Goal: Task Accomplishment & Management: Use online tool/utility

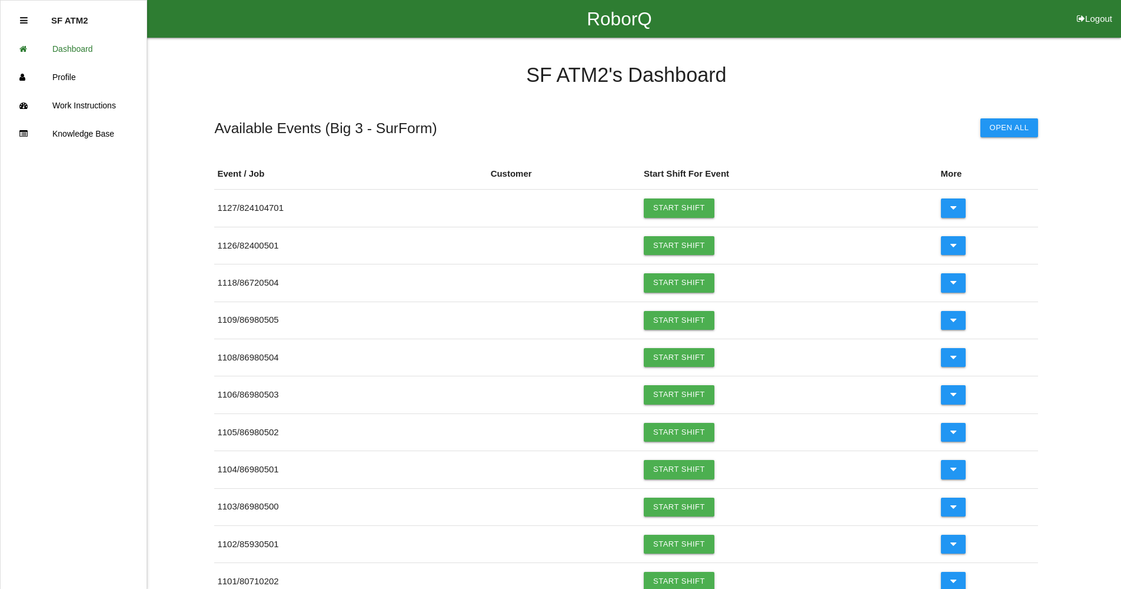
click at [22, 19] on icon at bounding box center [24, 20] width 8 height 9
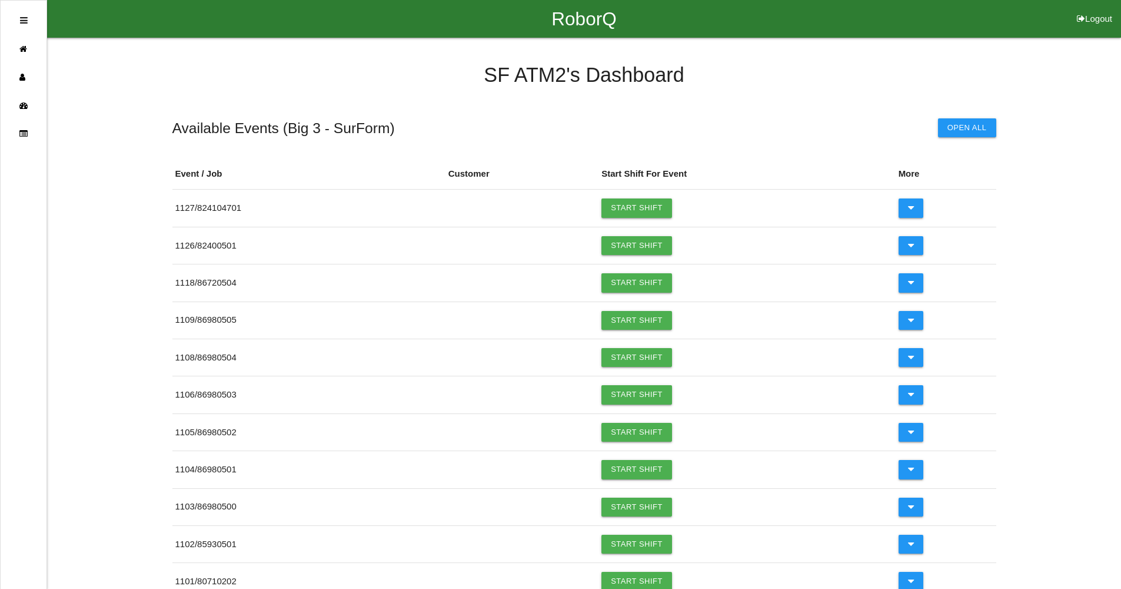
click at [1104, 9] on button "Logout" at bounding box center [1094, 4] width 53 height 9
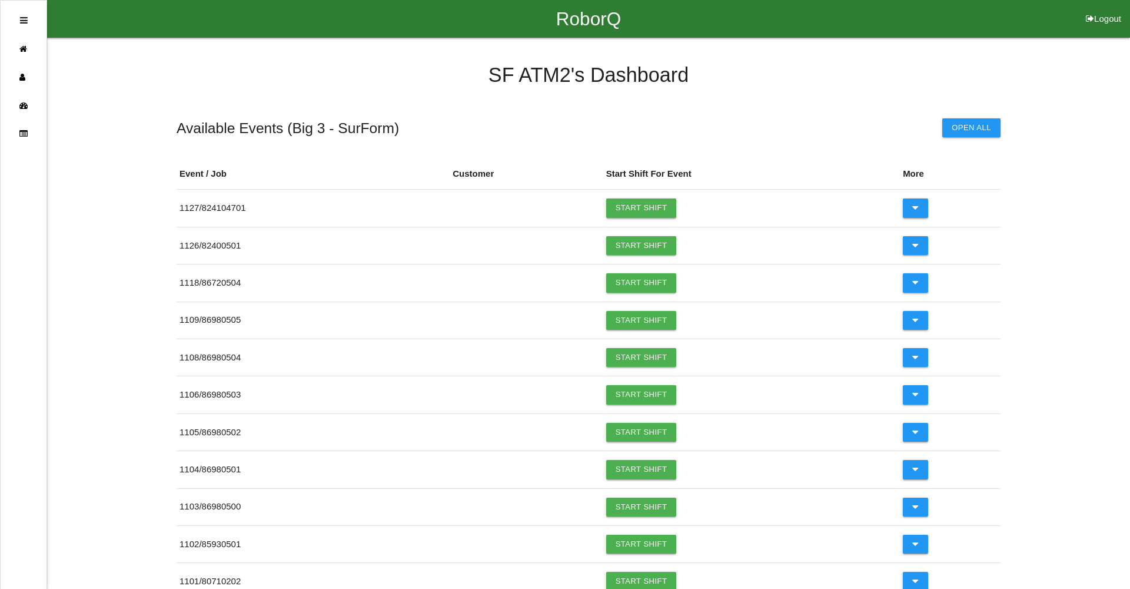
select select "Worker"
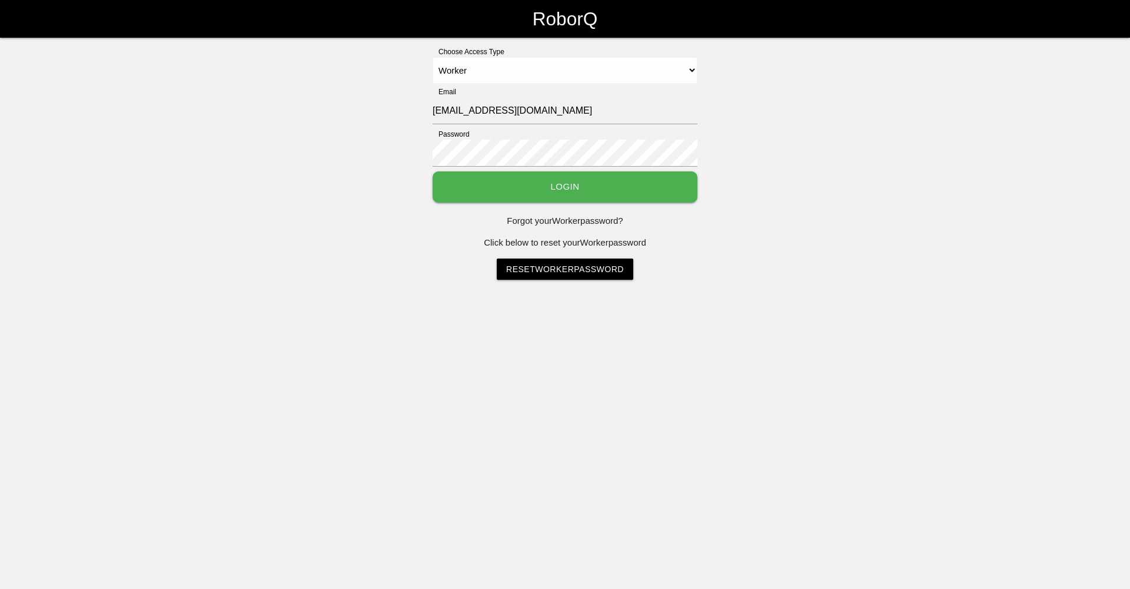
click at [570, 190] on button "Login" at bounding box center [565, 186] width 265 height 31
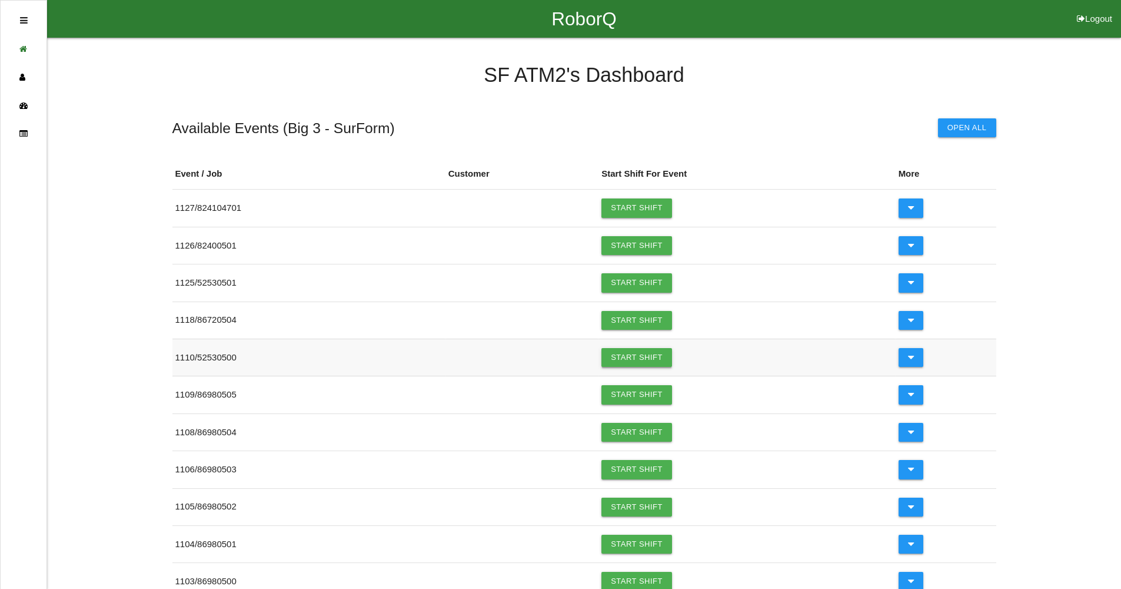
click at [648, 356] on link "Start Shift" at bounding box center [636, 357] width 71 height 19
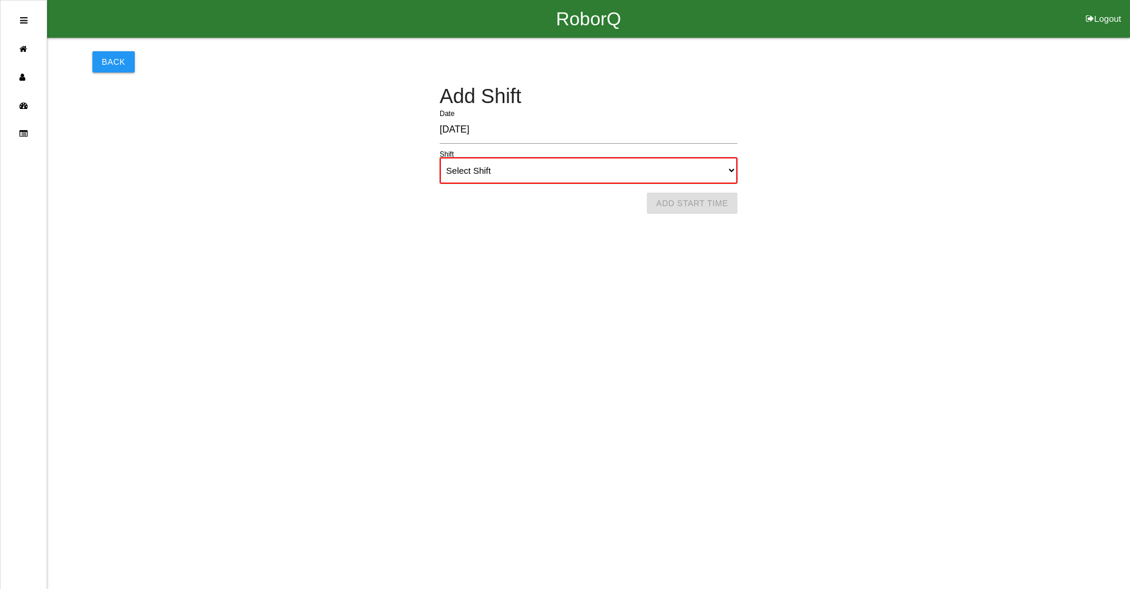
click at [519, 174] on select "Select Shift 1st Shift 2nd Shift 3rd Shift 4th Shift" at bounding box center [589, 170] width 298 height 26
select select "1"
click at [440, 157] on select "Select Shift 1st Shift 2nd Shift 3rd Shift 4th Shift" at bounding box center [589, 170] width 298 height 26
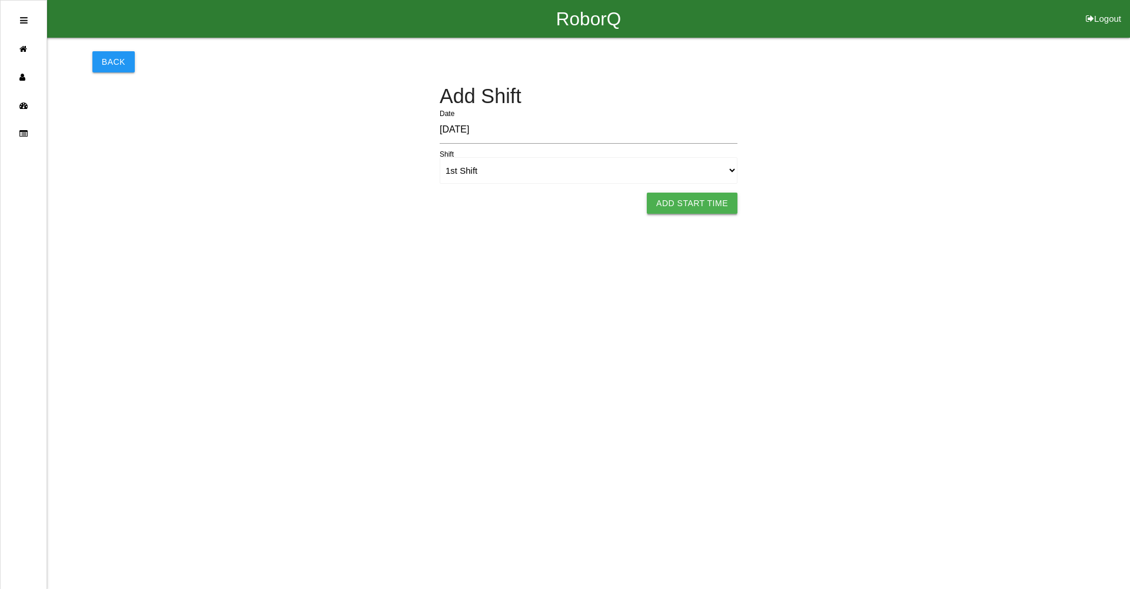
click at [699, 207] on button "Add Start Time" at bounding box center [692, 202] width 91 height 21
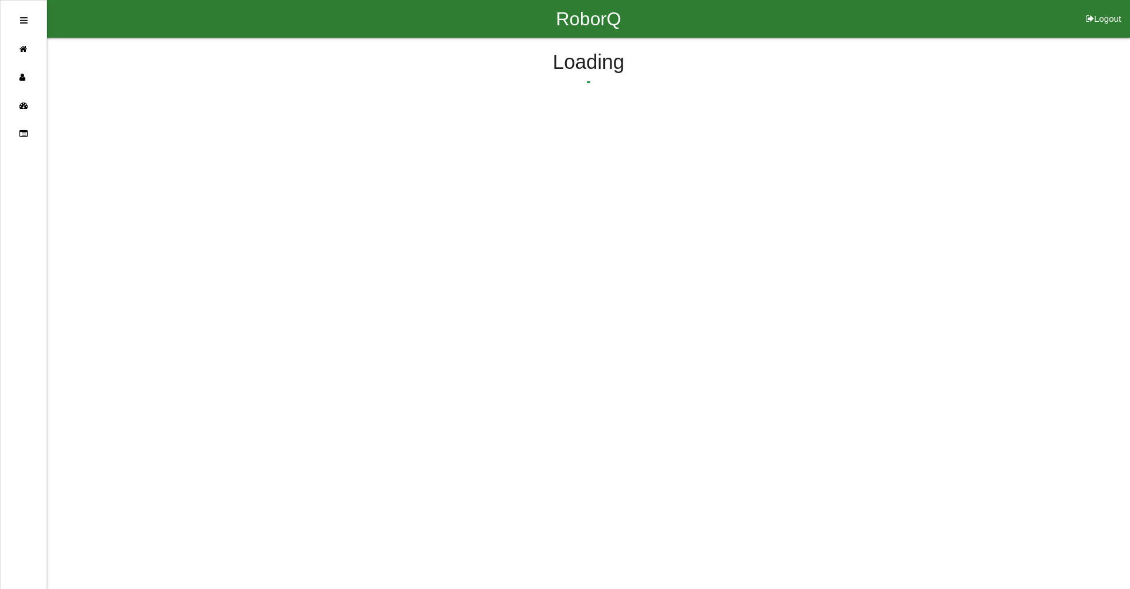
select select "6"
select select "24"
click at [770, 183] on button "Submit Start Time" at bounding box center [742, 183] width 105 height 21
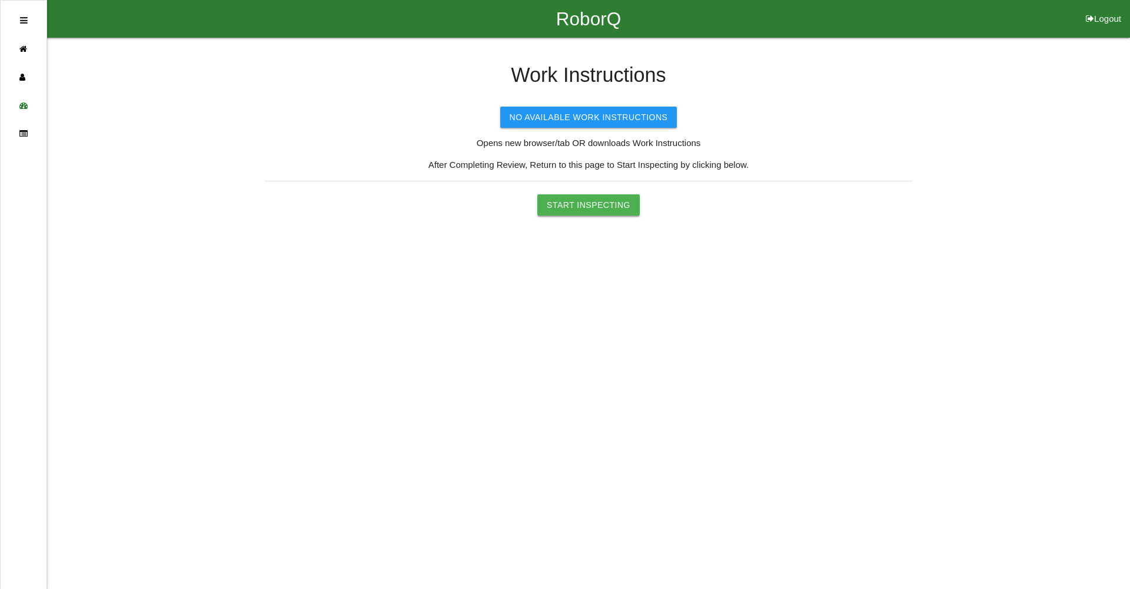
click at [601, 201] on button "Start Inspecting" at bounding box center [588, 204] width 102 height 21
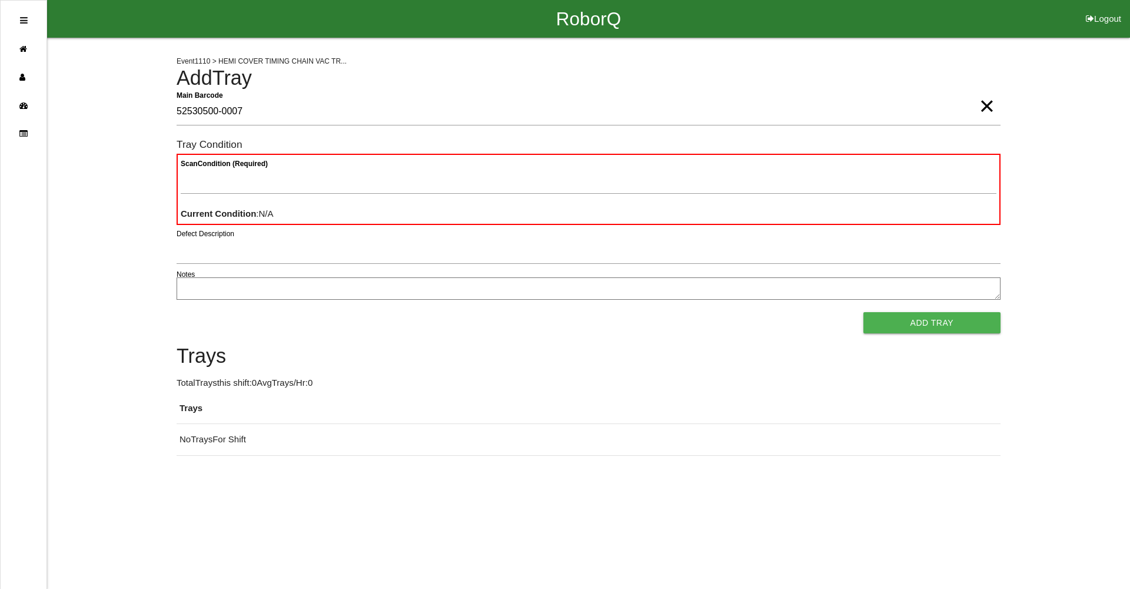
type Barcode "52530500-0007"
type Condition "goo"
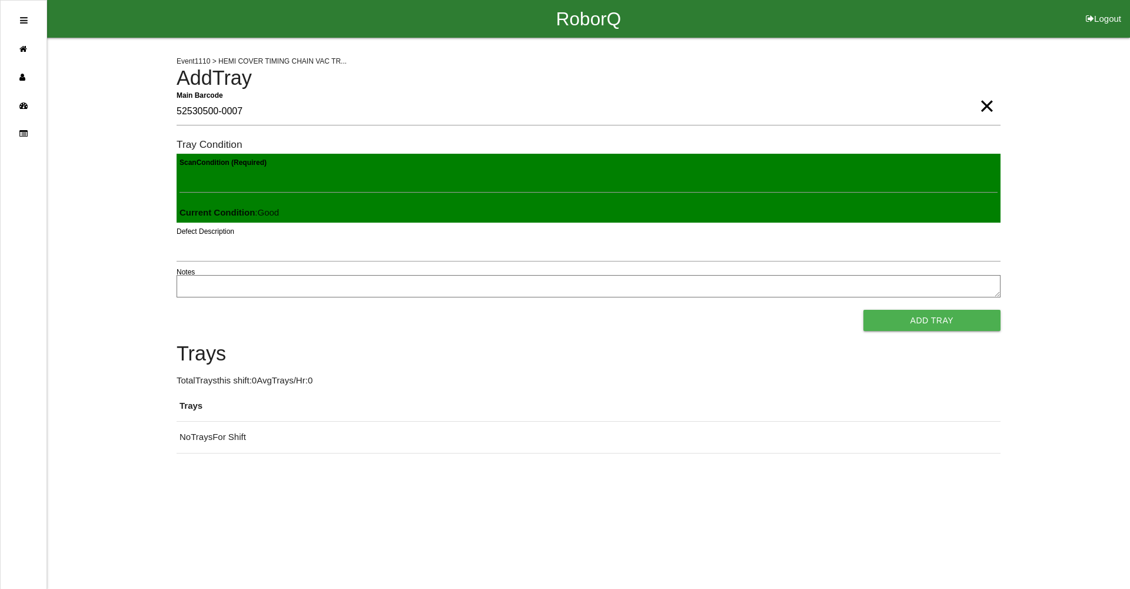
click at [863, 310] on button "Add Tray" at bounding box center [931, 320] width 137 height 21
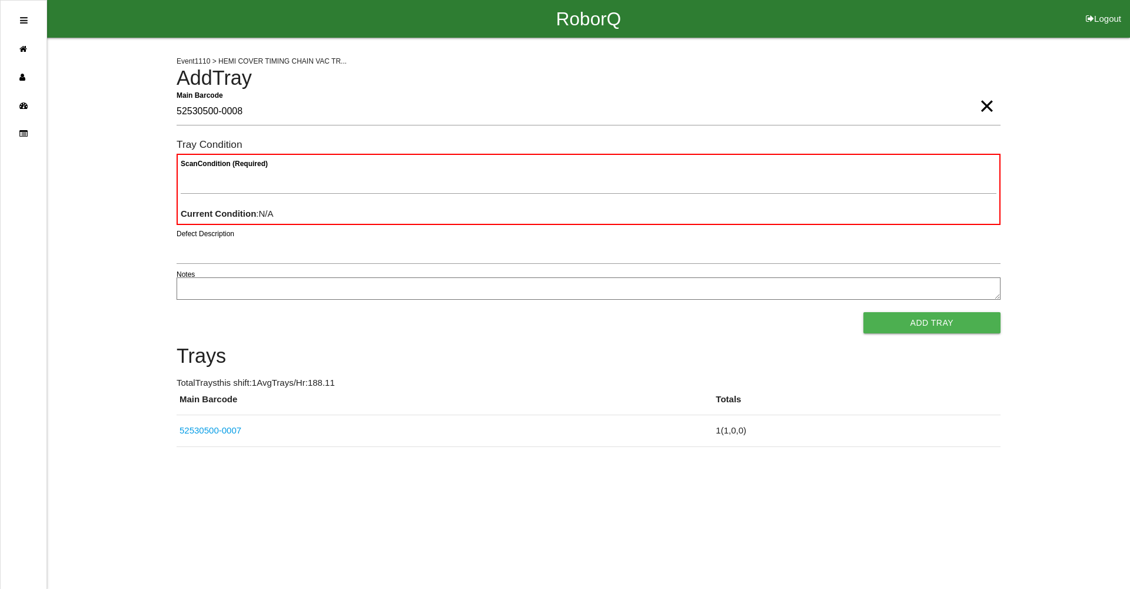
type Barcode "52530500-0008"
type Condition "ba"
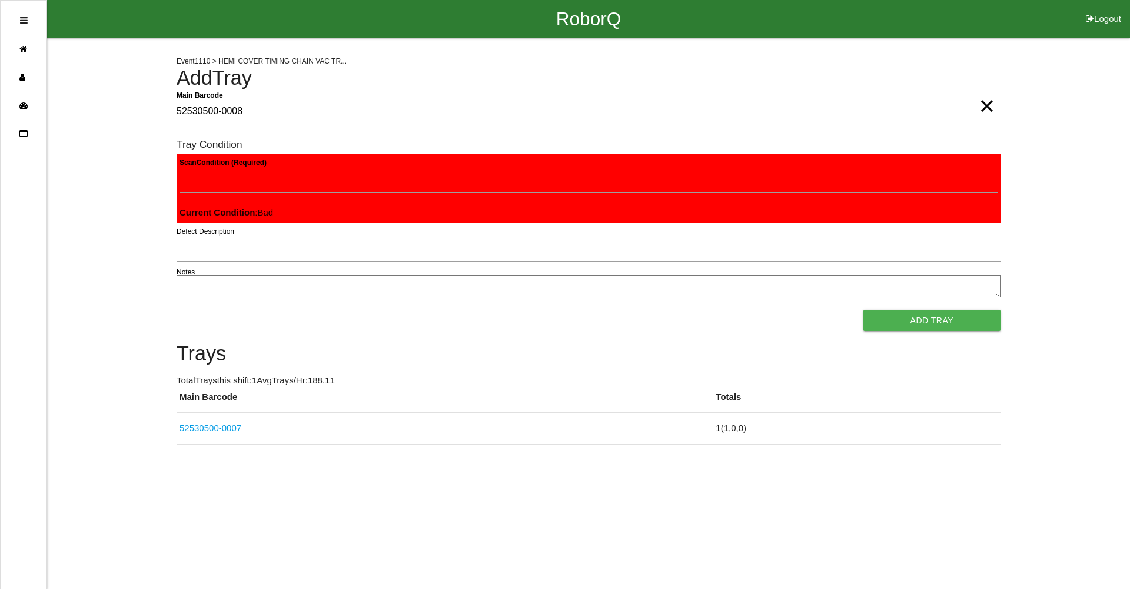
click at [863, 310] on button "Add Tray" at bounding box center [931, 320] width 137 height 21
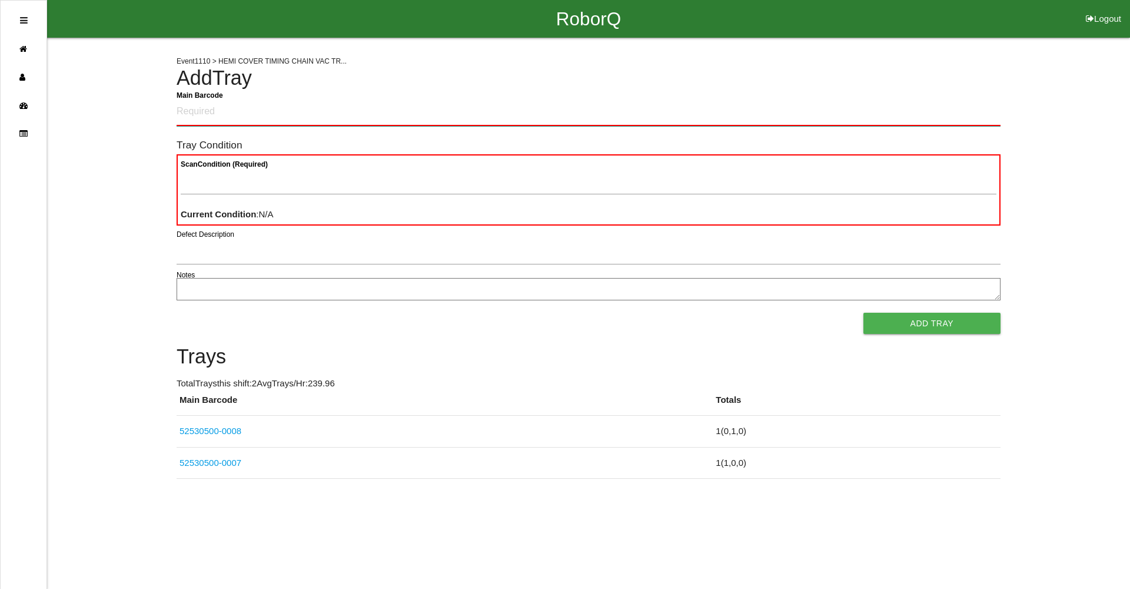
drag, startPoint x: 624, startPoint y: 224, endPoint x: 388, endPoint y: 106, distance: 263.5
click at [388, 106] on Barcode "Main Barcode" at bounding box center [589, 112] width 824 height 28
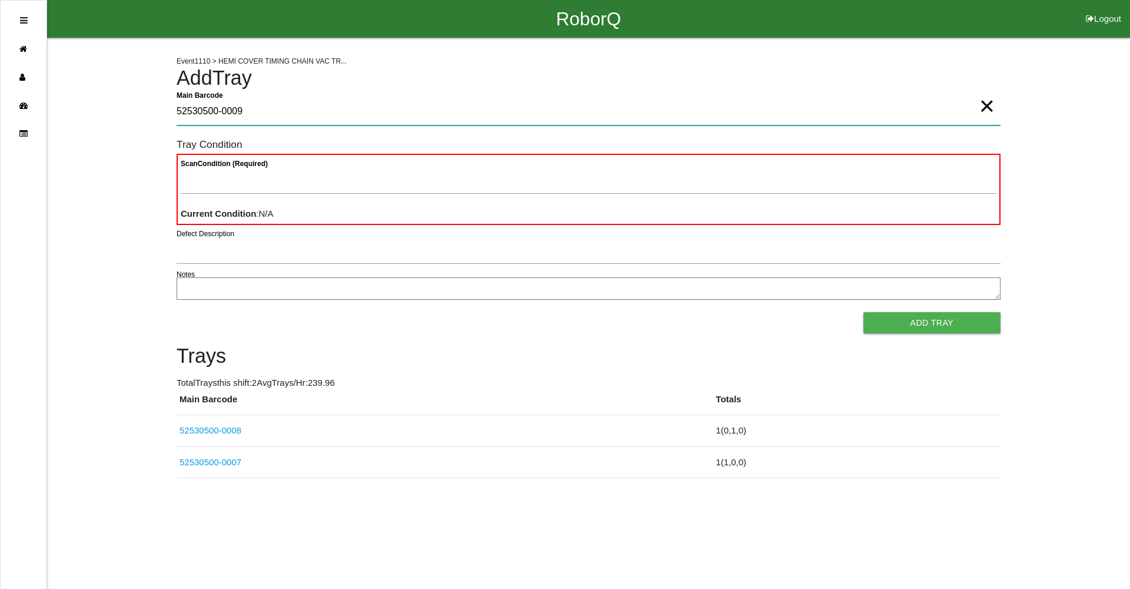
type Barcode "52530500-0009"
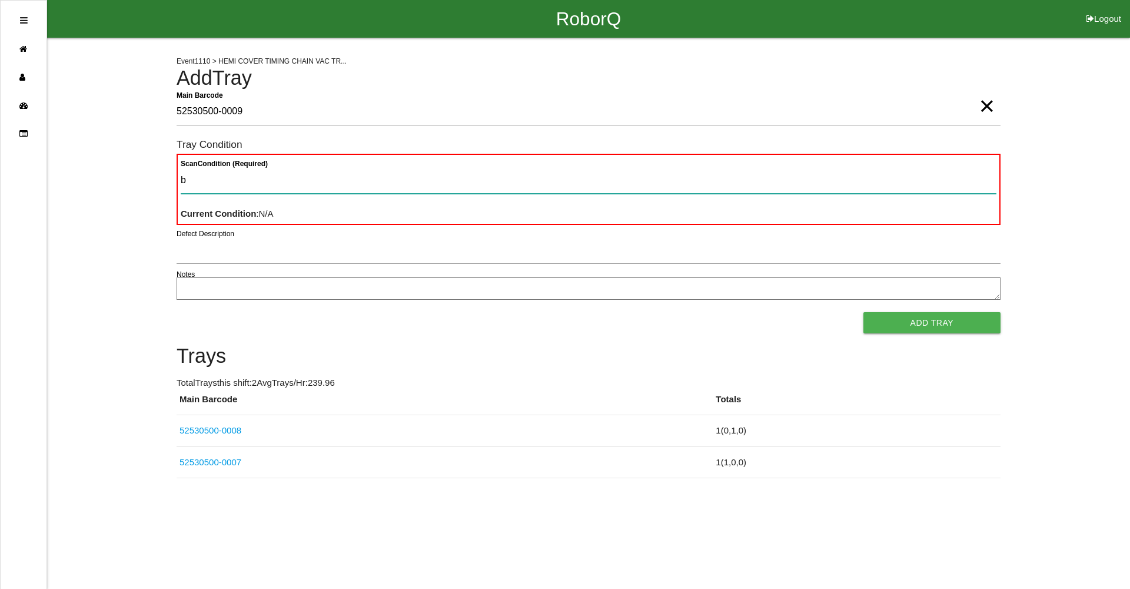
type Condition "ba"
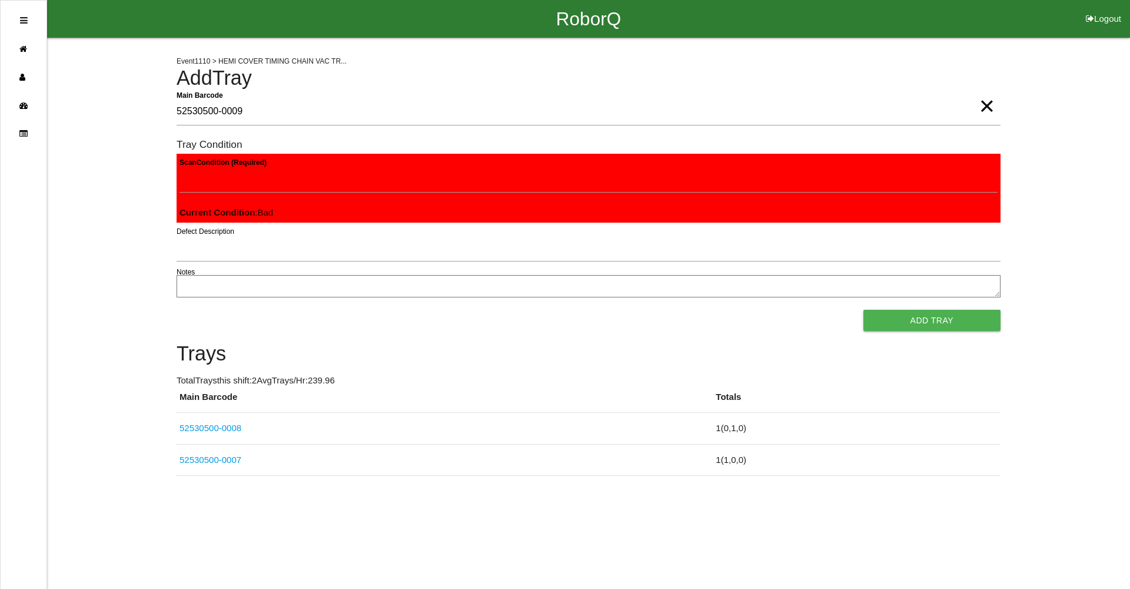
click at [863, 310] on button "Add Tray" at bounding box center [931, 320] width 137 height 21
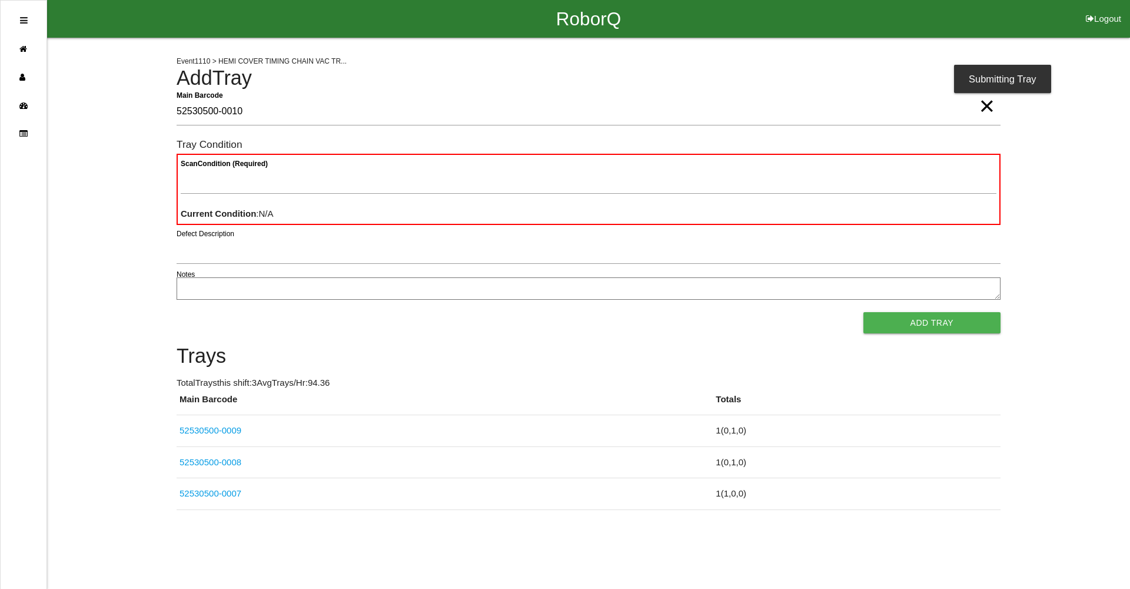
type Barcode "52530500-0010"
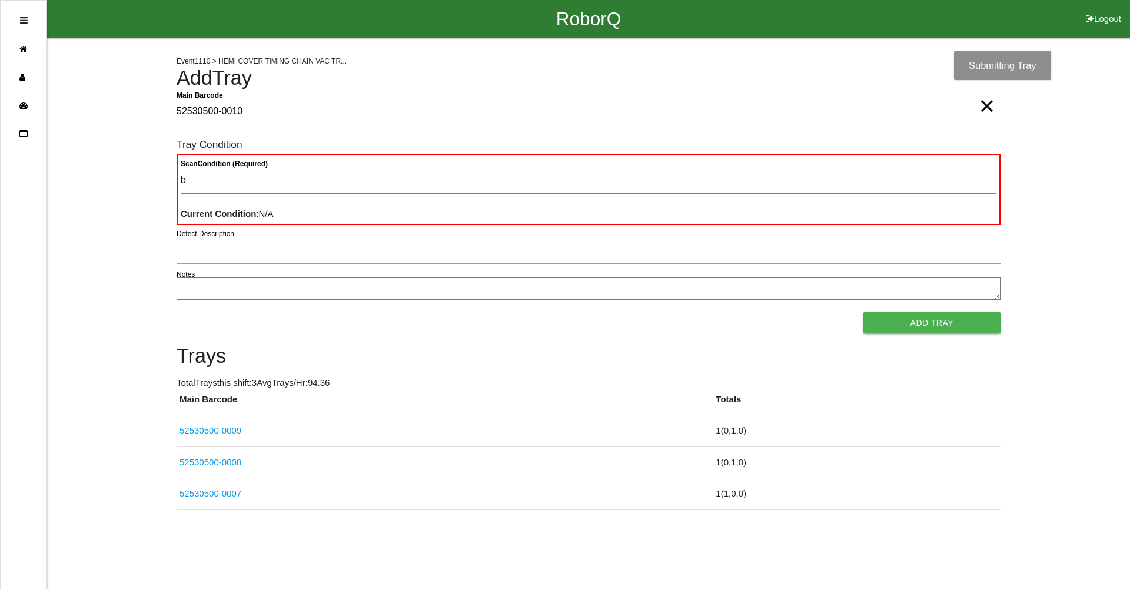
type Condition "ba"
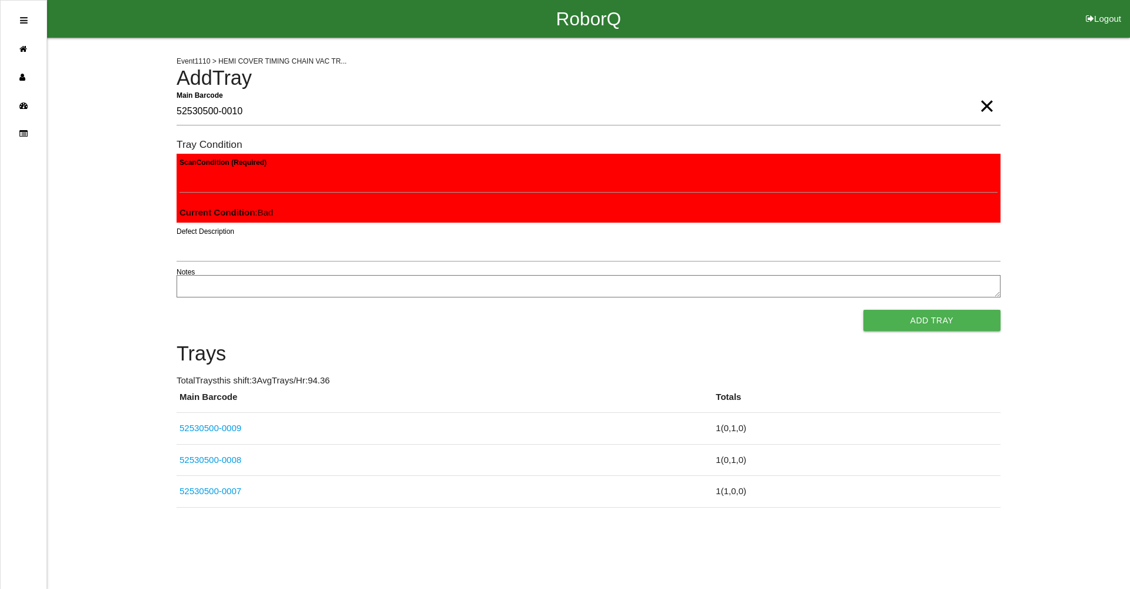
click at [863, 310] on button "Add Tray" at bounding box center [931, 320] width 137 height 21
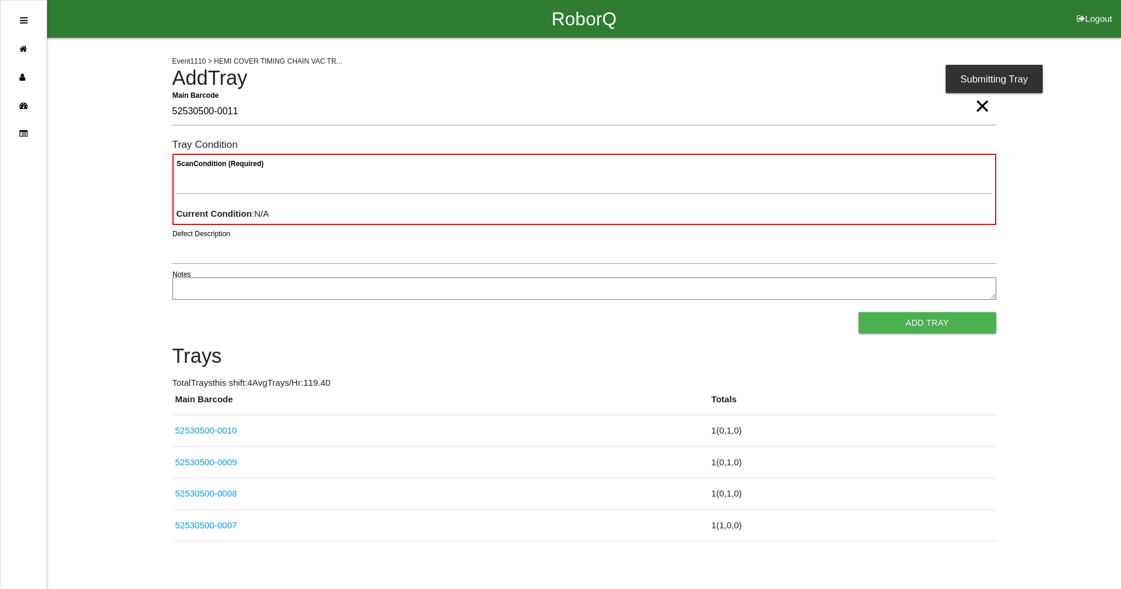
type Barcode "52530500-0011"
type Condition "ba"
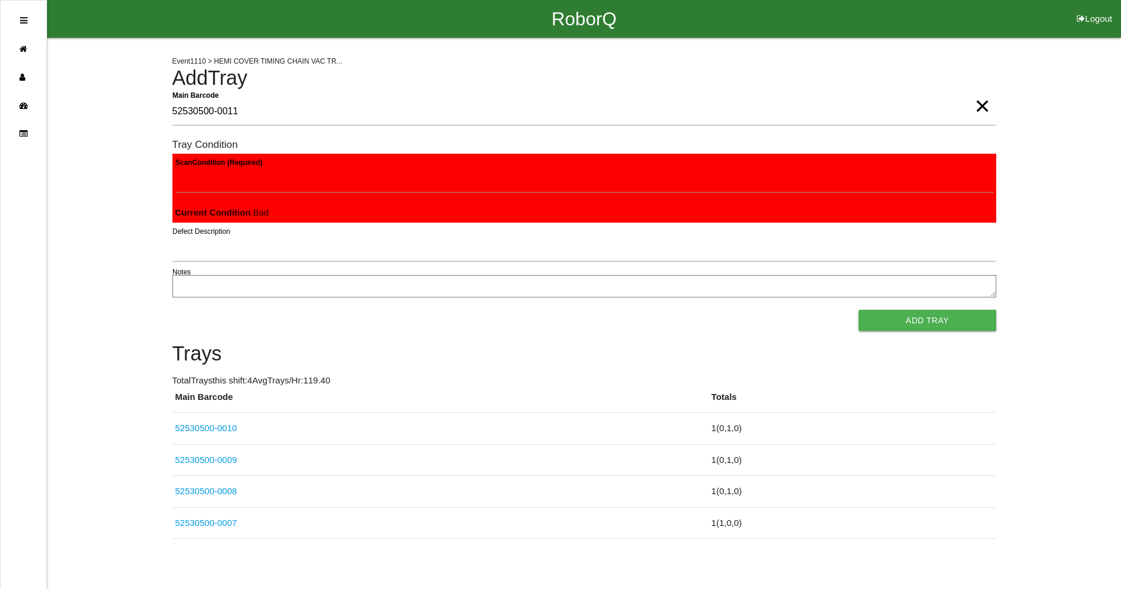
click at [859, 310] on button "Add Tray" at bounding box center [927, 320] width 137 height 21
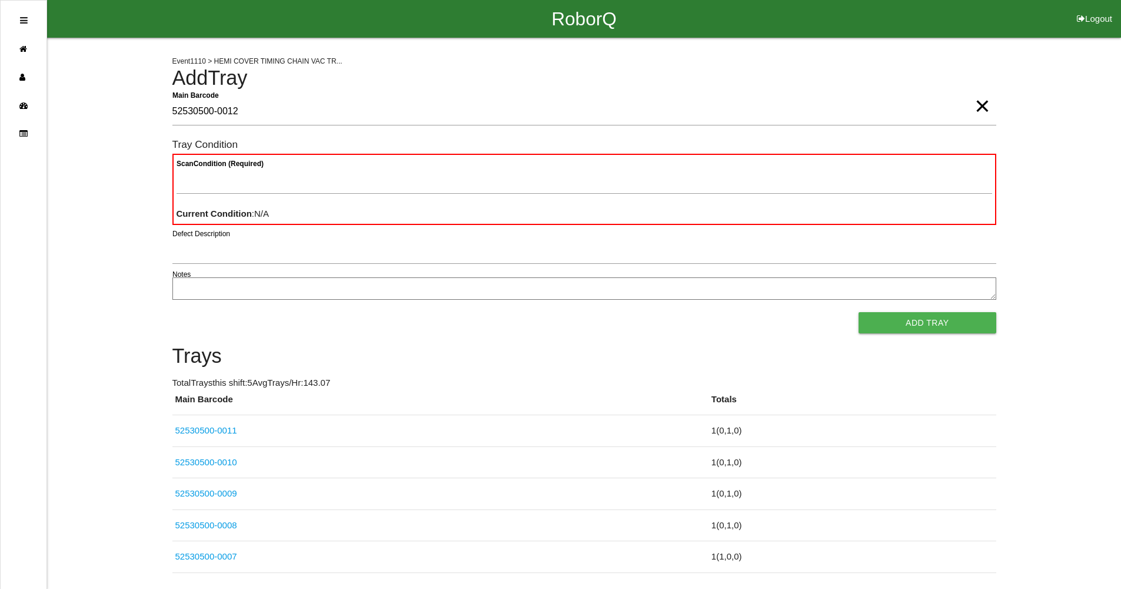
type Barcode "52530500-0012"
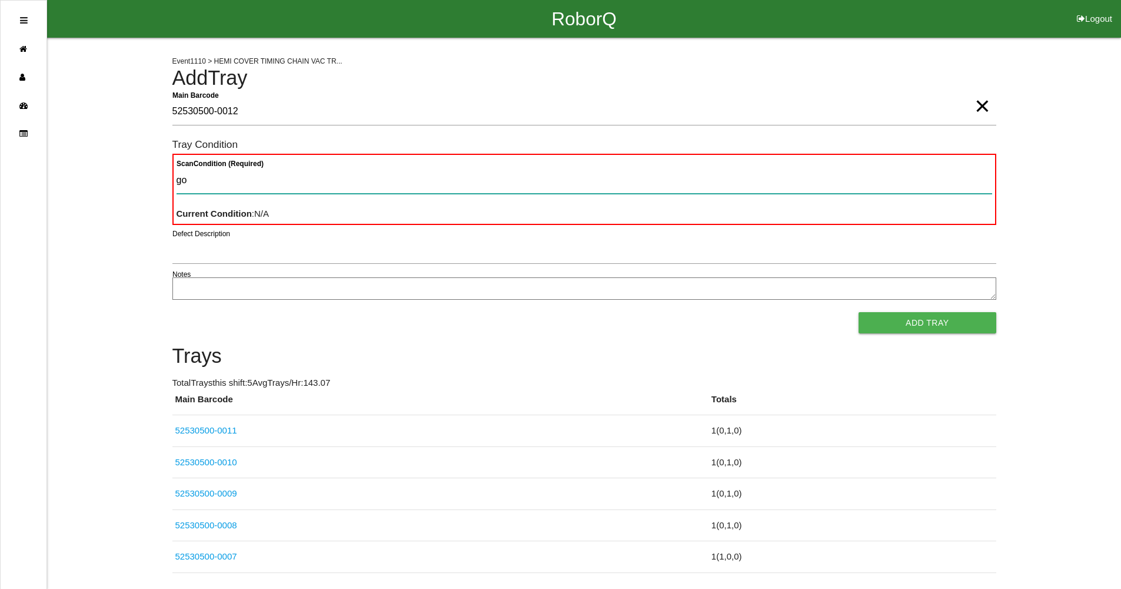
type Condition "goo"
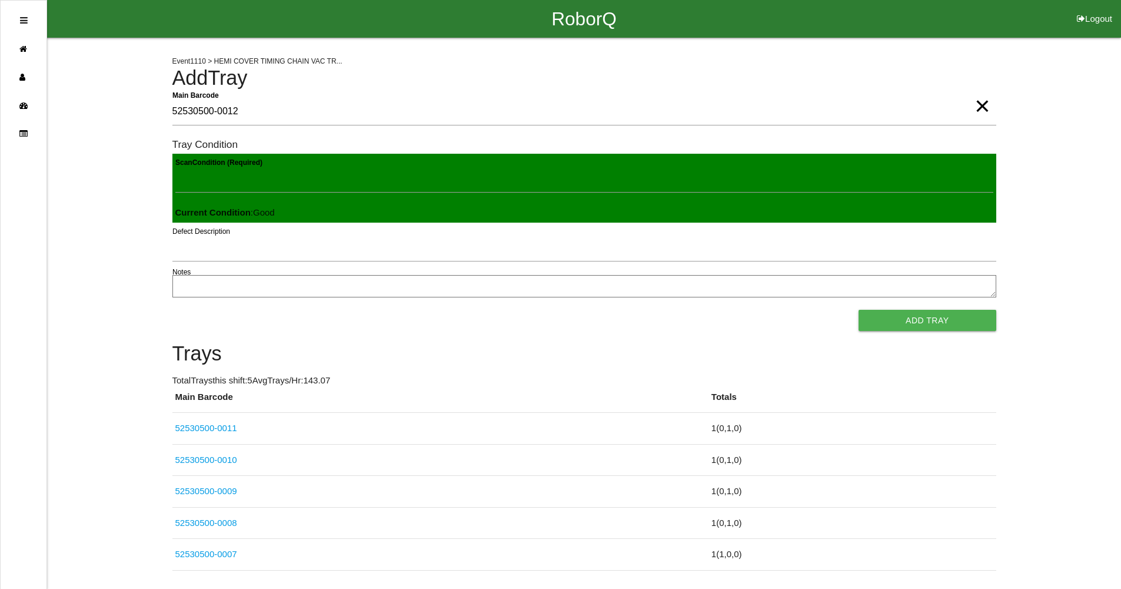
click at [859, 310] on button "Add Tray" at bounding box center [927, 320] width 137 height 21
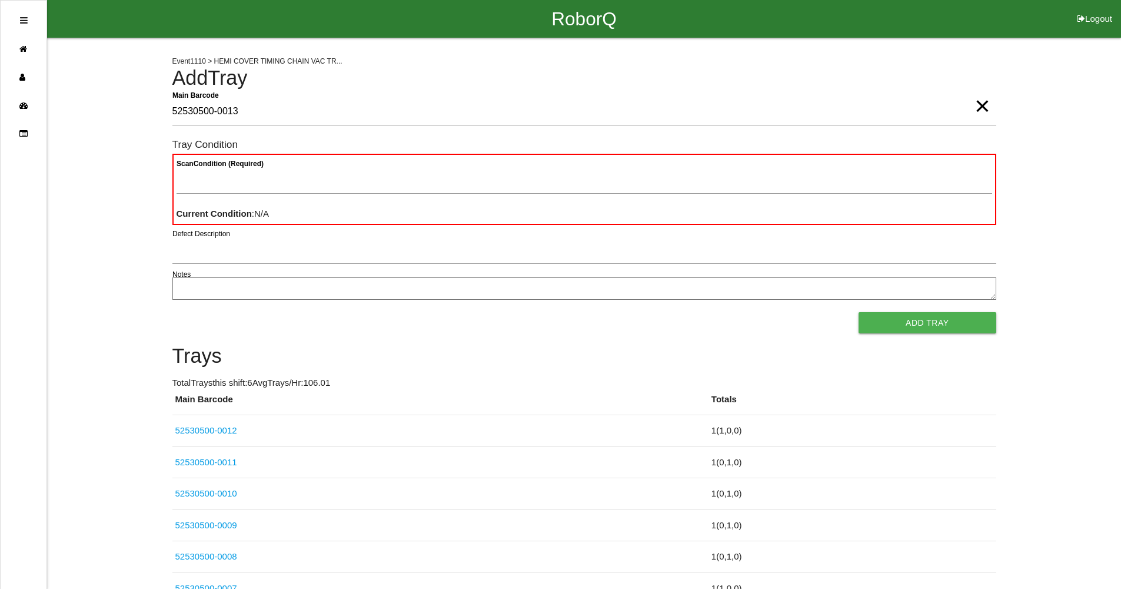
type Barcode "52530500-0013"
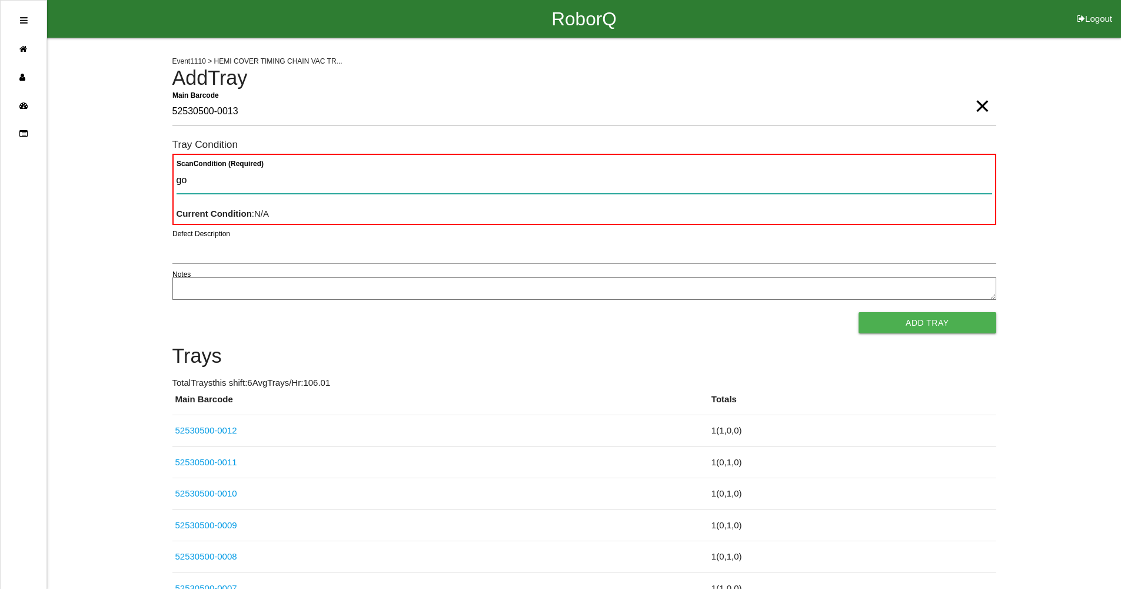
type Condition "goo"
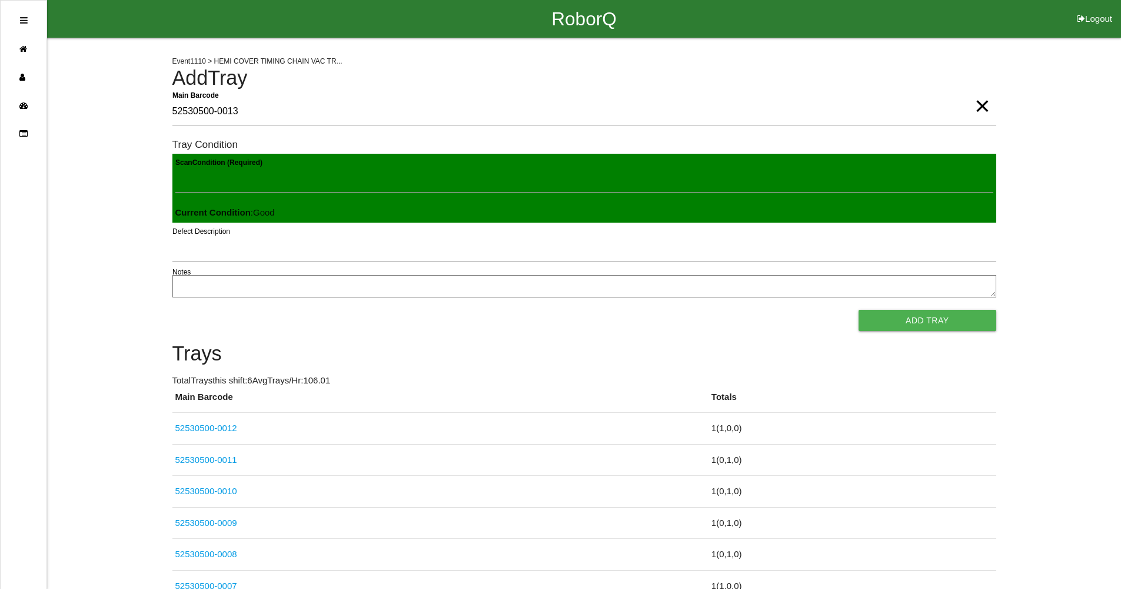
click at [859, 310] on button "Add Tray" at bounding box center [927, 320] width 137 height 21
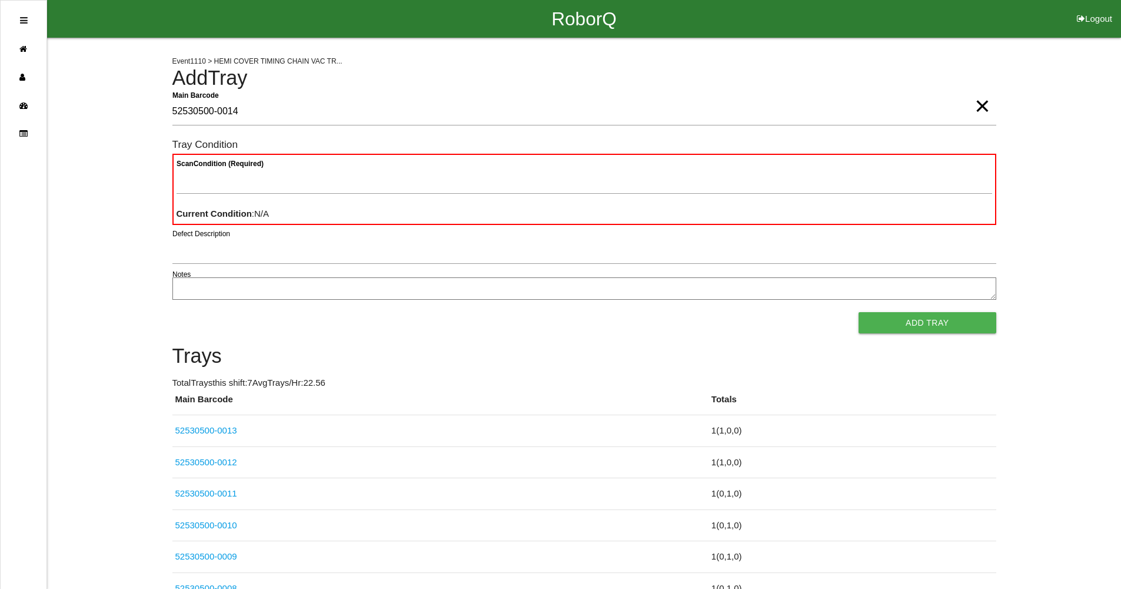
type Barcode "52530500-0014"
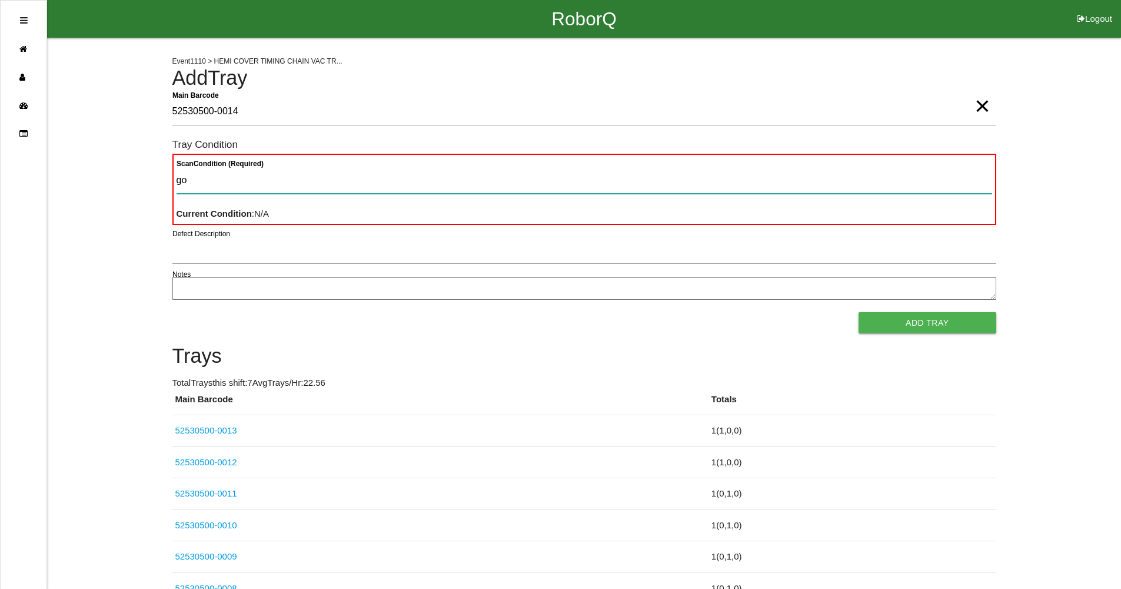
type Condition "goo"
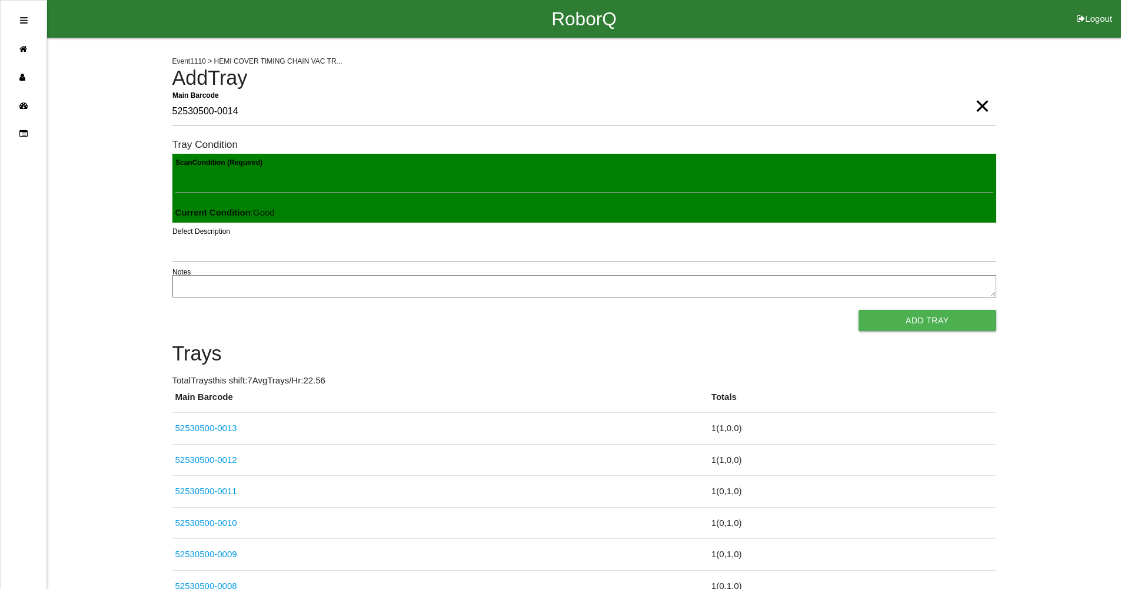
click at [859, 310] on button "Add Tray" at bounding box center [927, 320] width 137 height 21
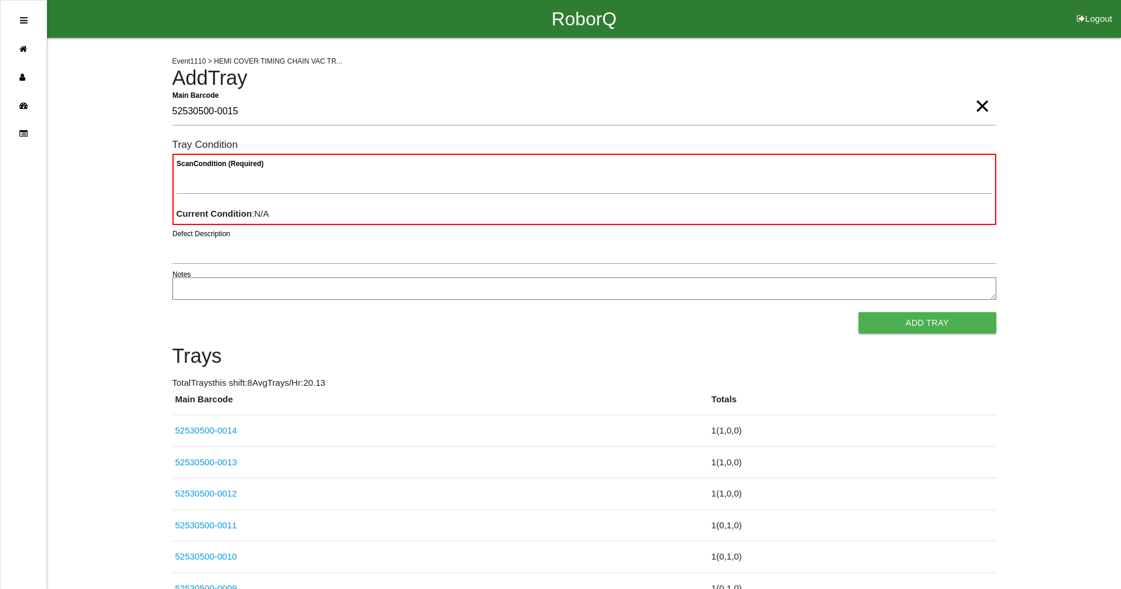
type Barcode "52530500-0015"
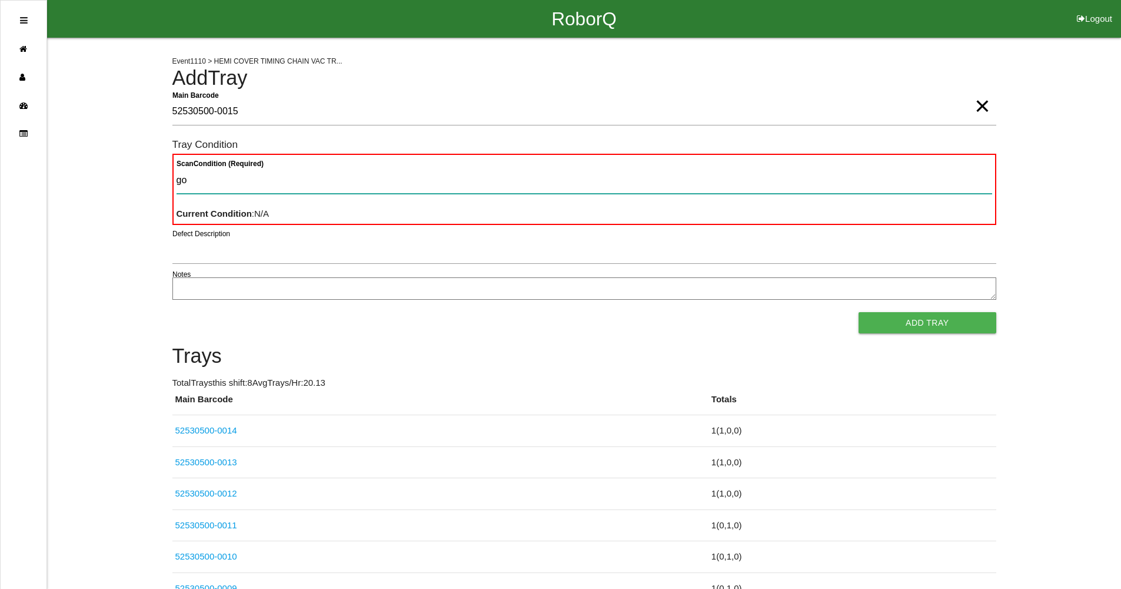
type Condition "goo"
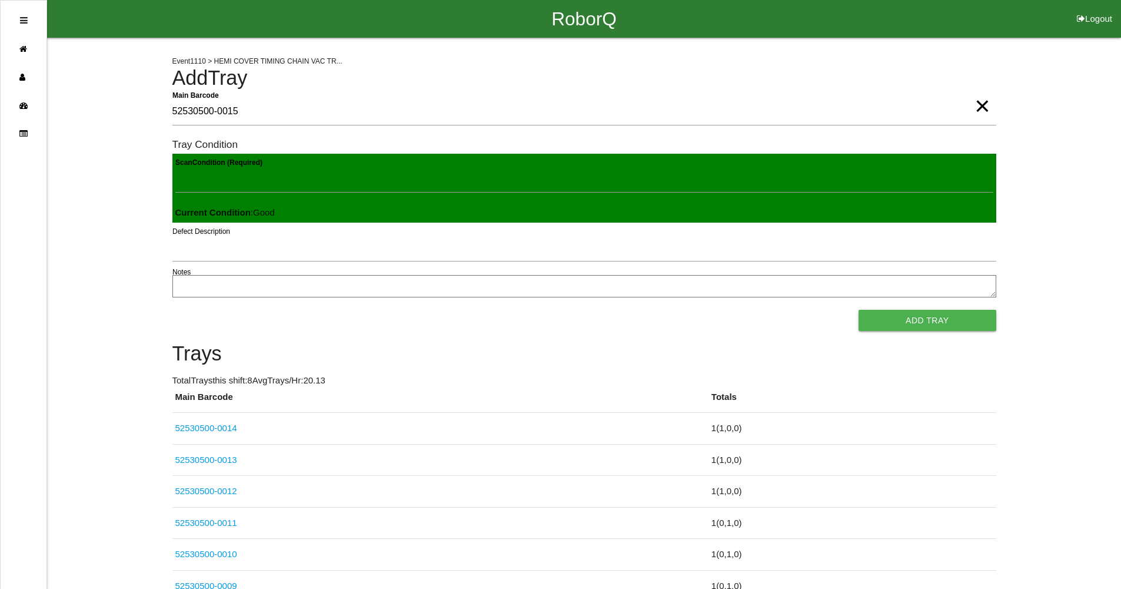
click at [859, 310] on button "Add Tray" at bounding box center [927, 320] width 137 height 21
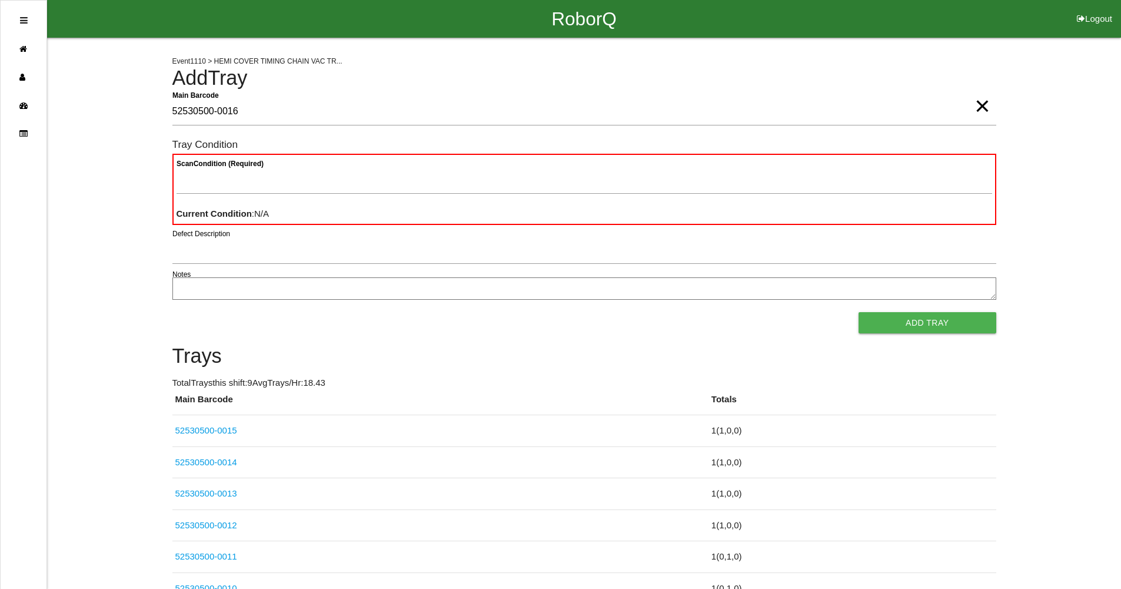
type Barcode "52530500-0016"
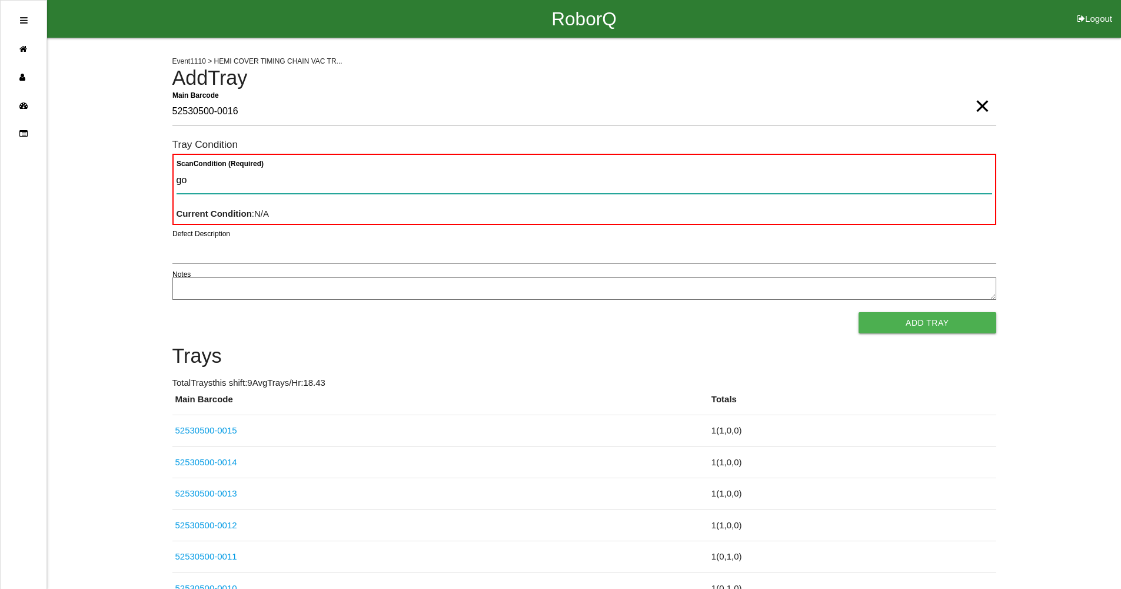
type Condition "goo"
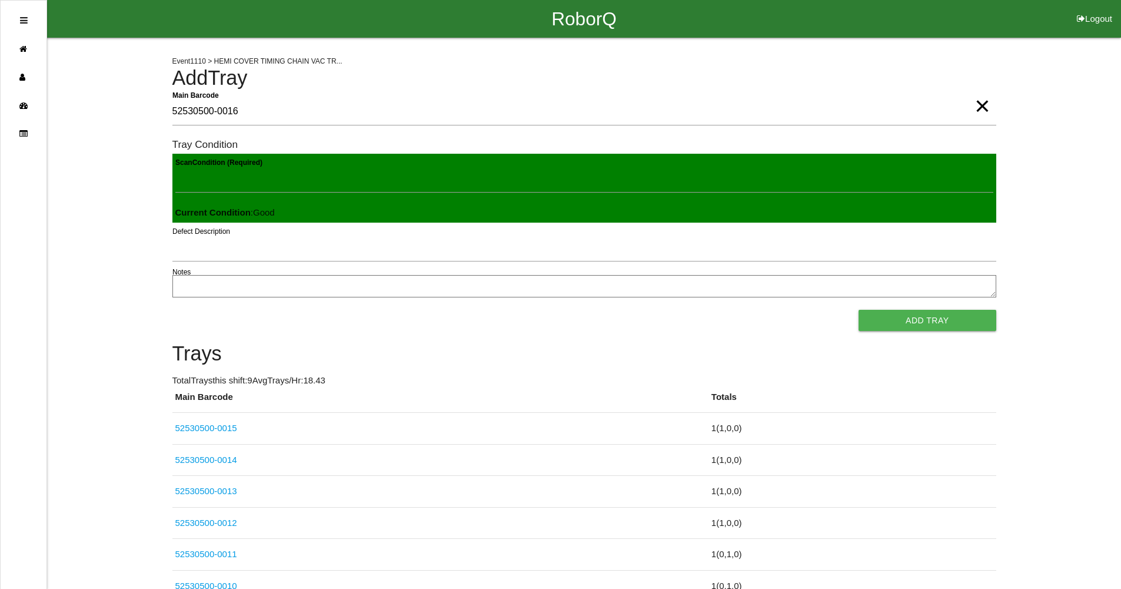
click at [859, 310] on button "Add Tray" at bounding box center [927, 320] width 137 height 21
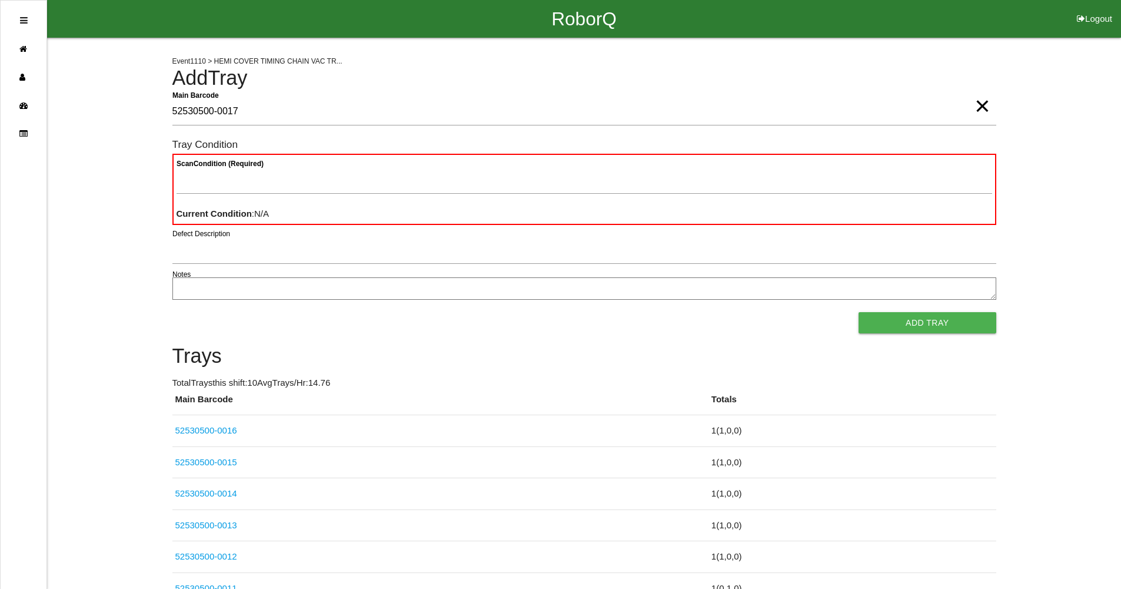
type Barcode "52530500-0017"
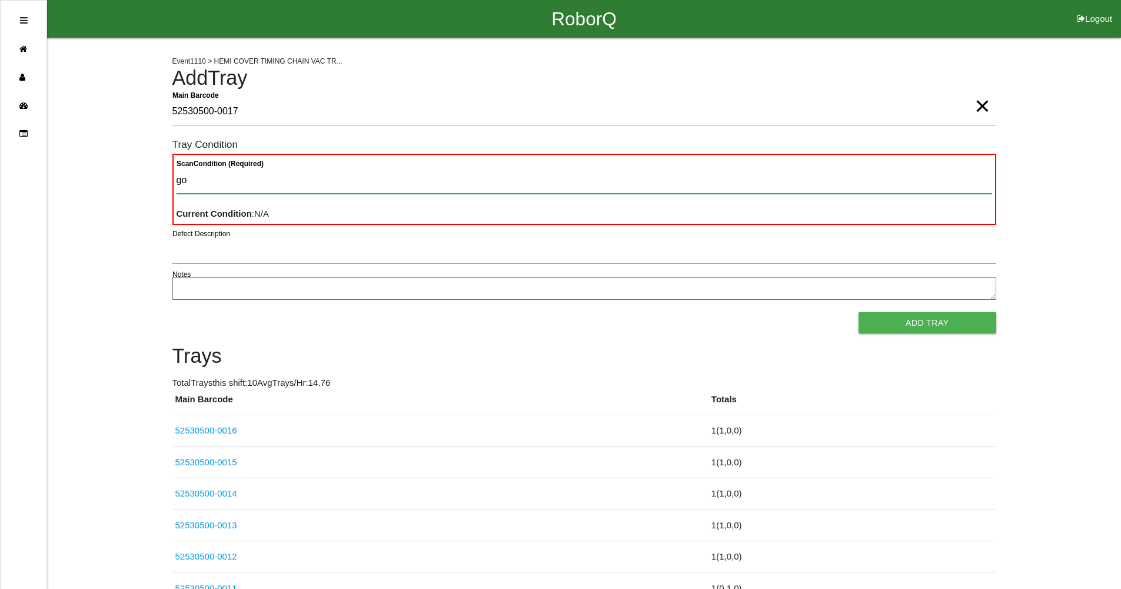
type Condition "goo"
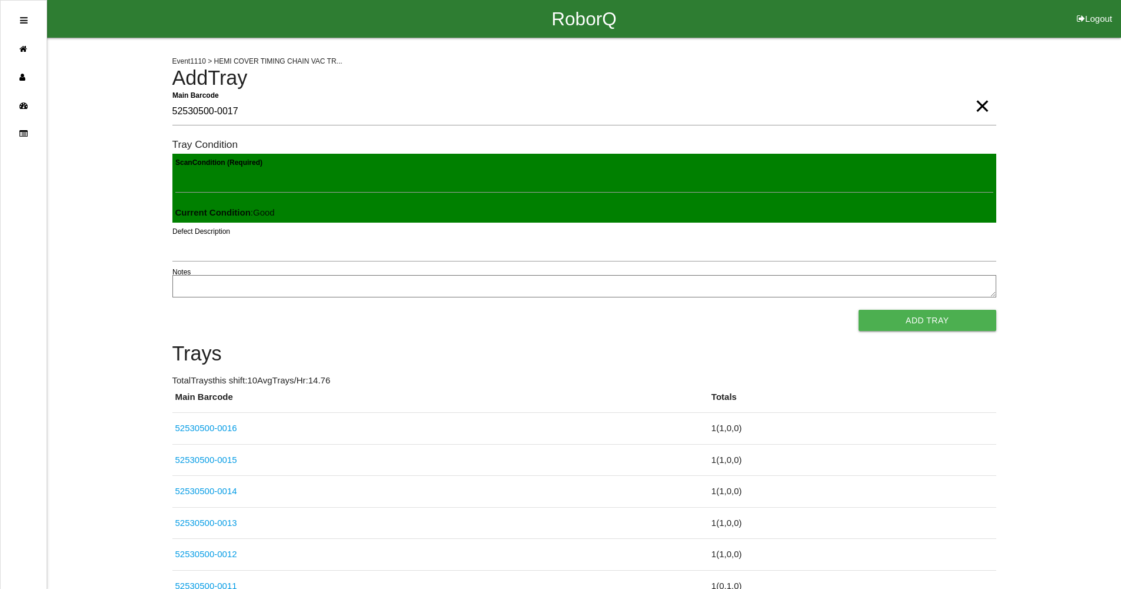
click at [859, 310] on button "Add Tray" at bounding box center [927, 320] width 137 height 21
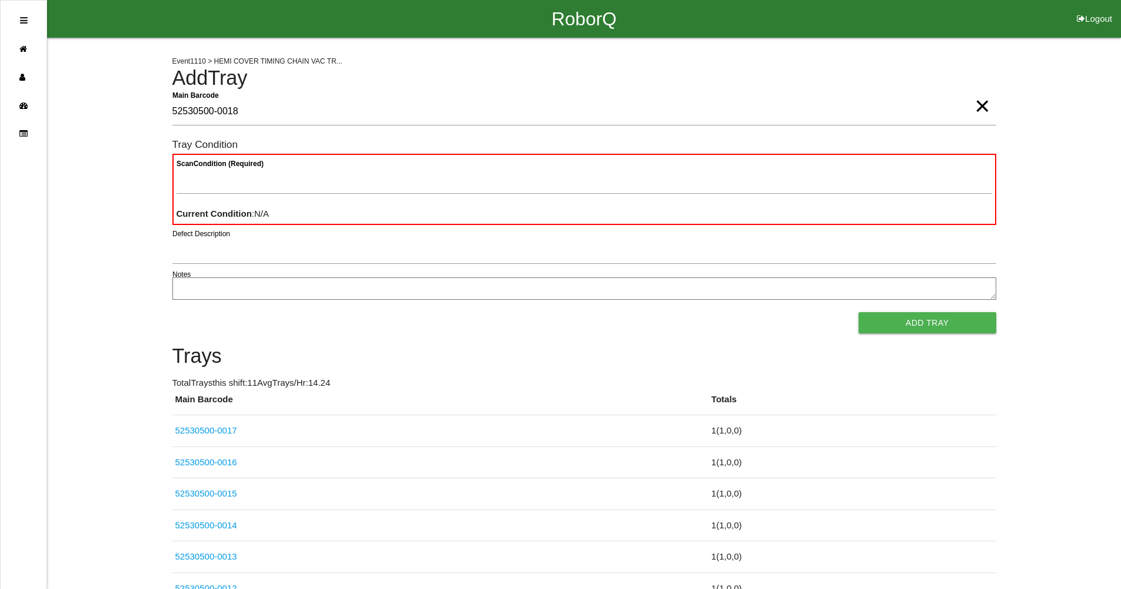
type Barcode "52530500-0018"
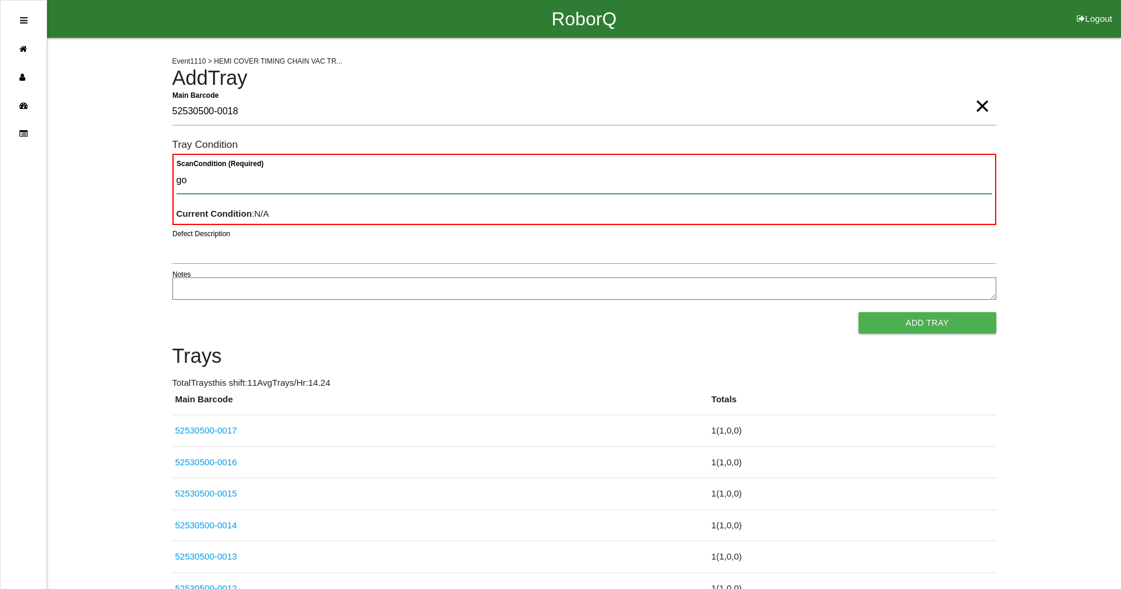
type Condition "goo"
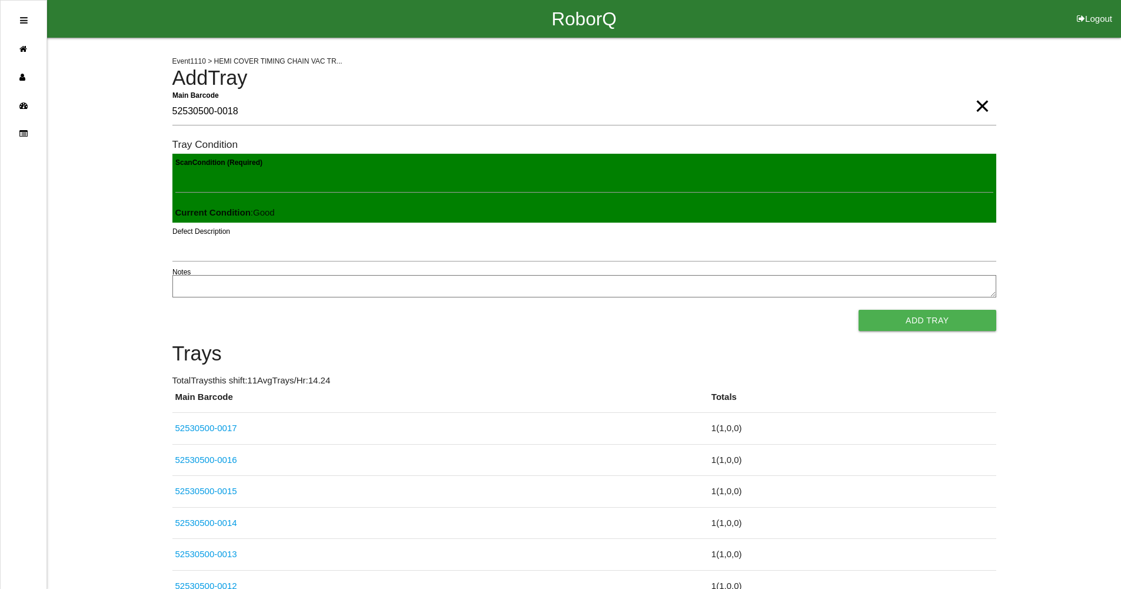
click at [859, 310] on button "Add Tray" at bounding box center [927, 320] width 137 height 21
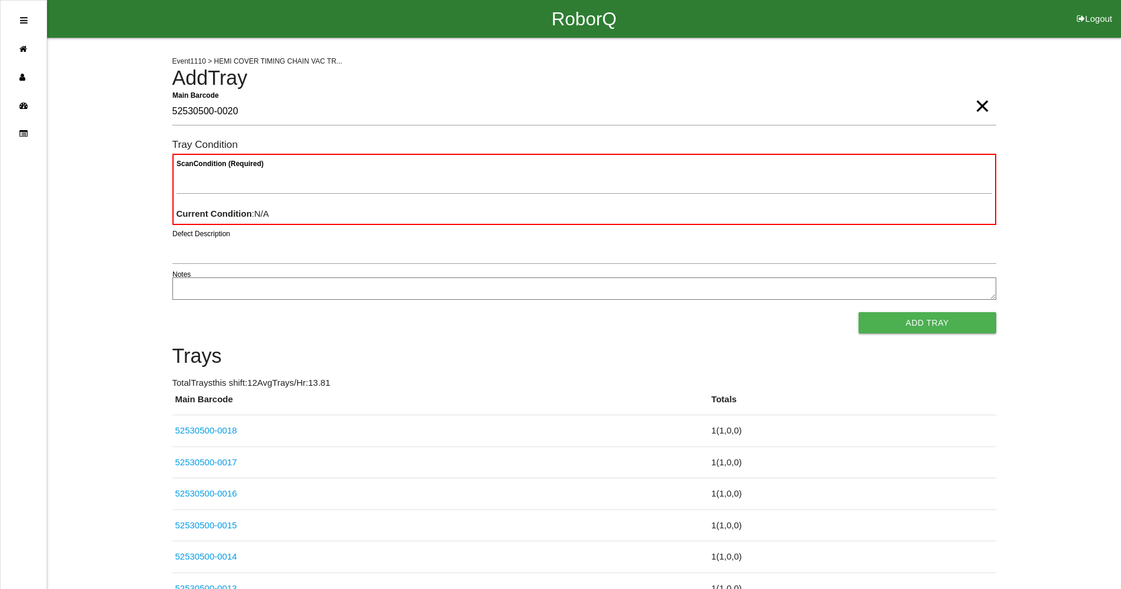
type Barcode "52530500-0020"
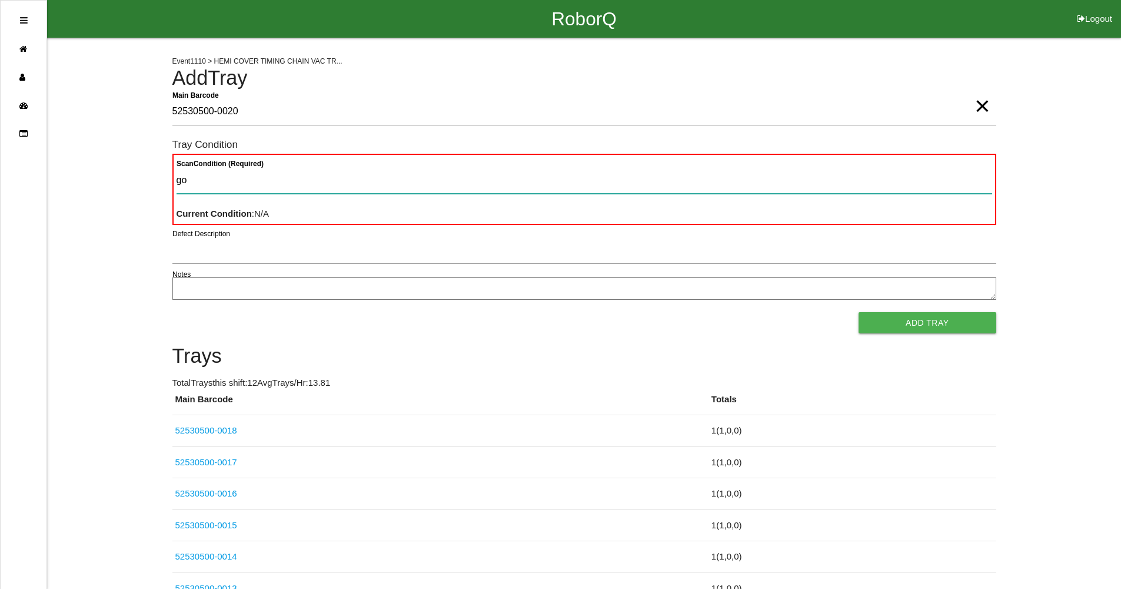
type Condition "goo"
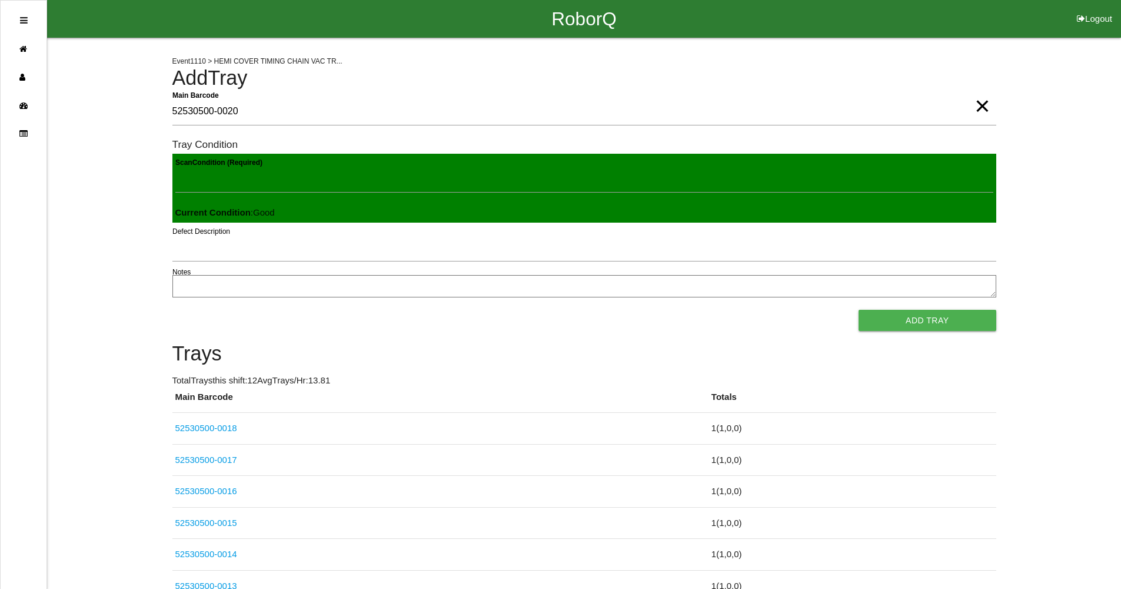
click at [859, 310] on button "Add Tray" at bounding box center [927, 320] width 137 height 21
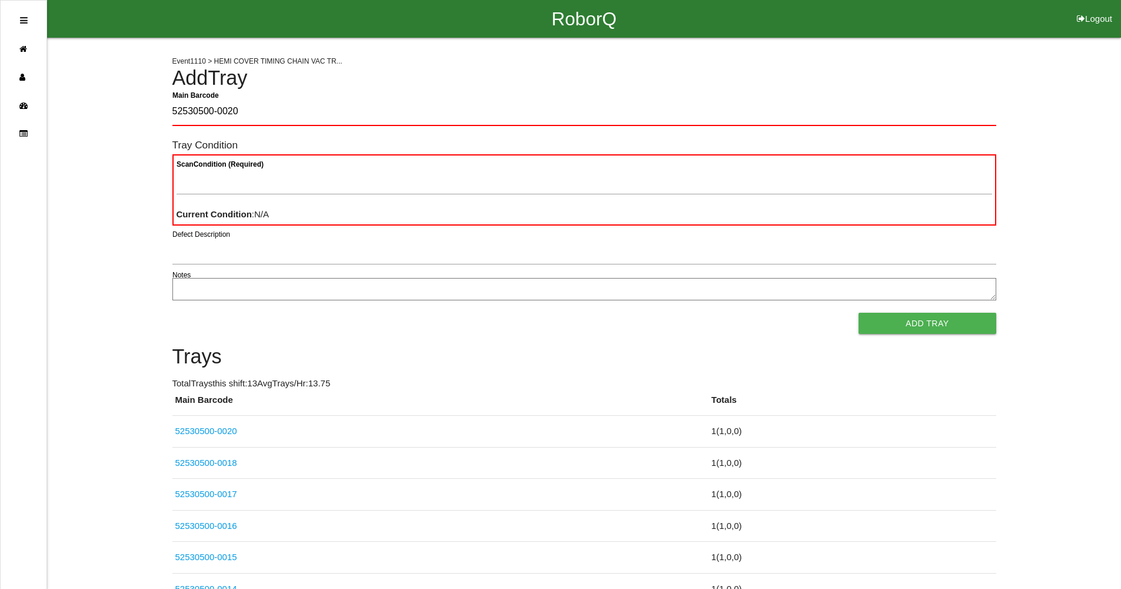
type Barcode "52530500-0020"
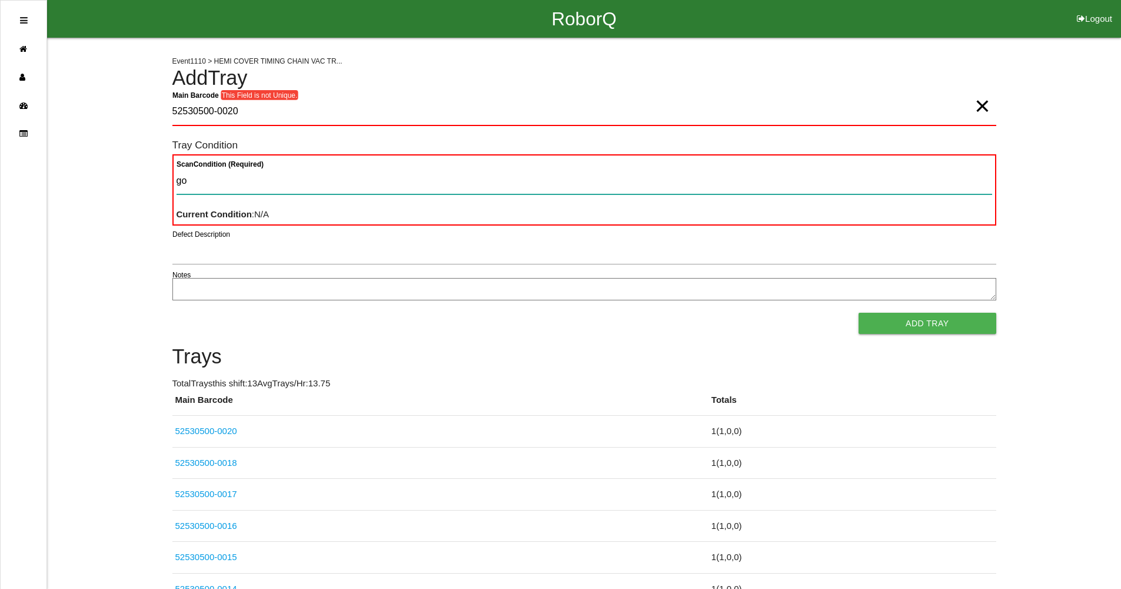
type Condition "goo"
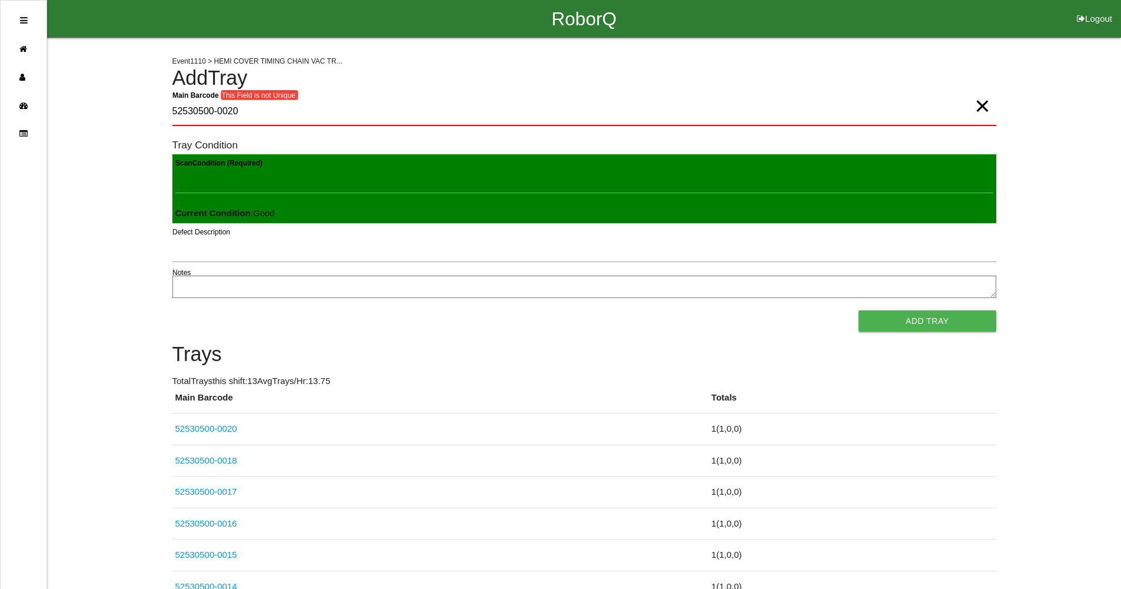
click at [859, 310] on button "Add Tray" at bounding box center [927, 320] width 137 height 21
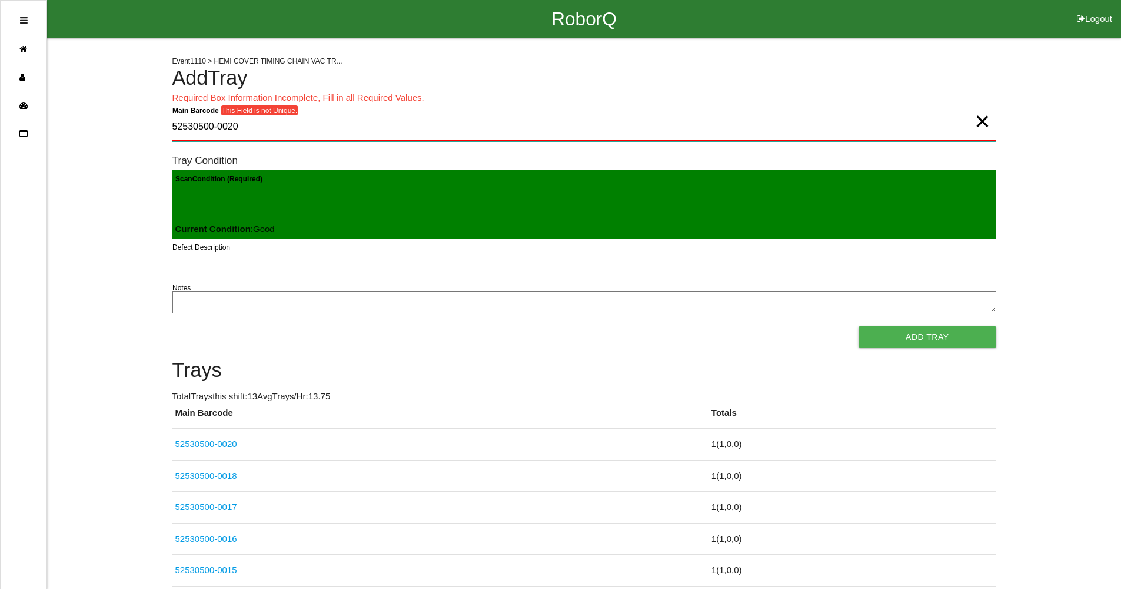
click at [270, 128] on Barcode "52530500-0020" at bounding box center [584, 128] width 824 height 28
click at [265, 134] on Barcode "52530500-0020" at bounding box center [584, 128] width 824 height 28
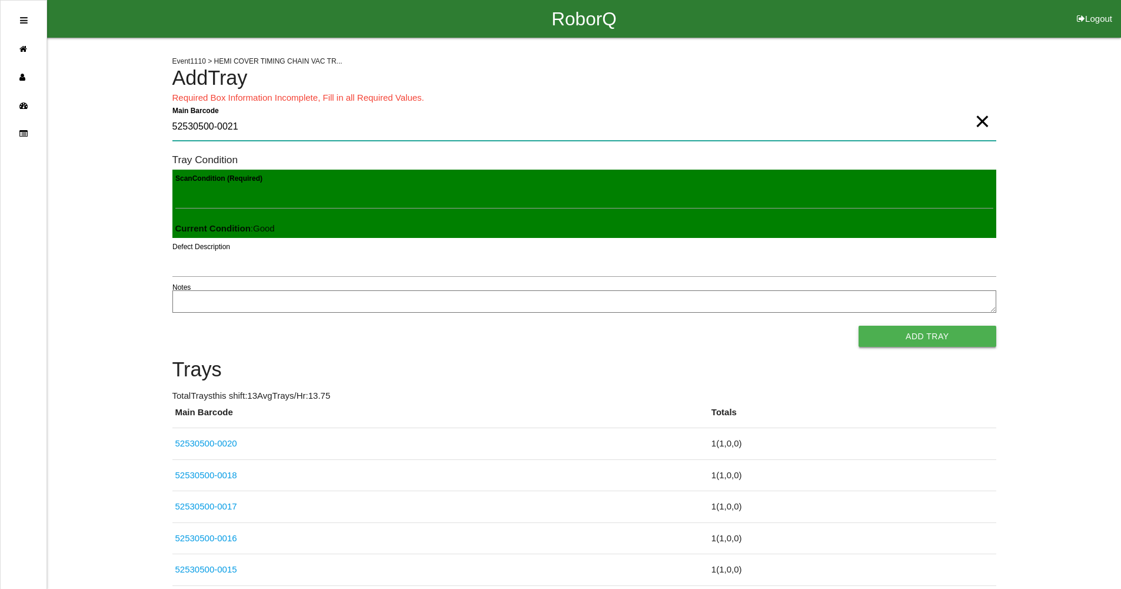
type Barcode "52530500-0021"
click at [913, 331] on button "Add Tray" at bounding box center [927, 335] width 137 height 21
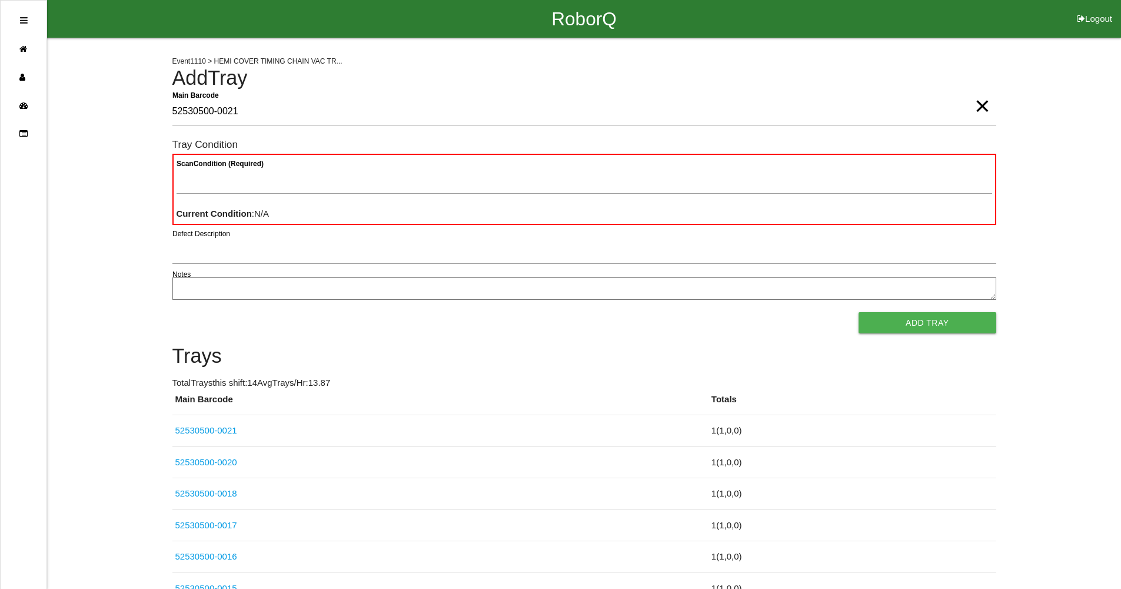
type Barcode "52530500-0021"
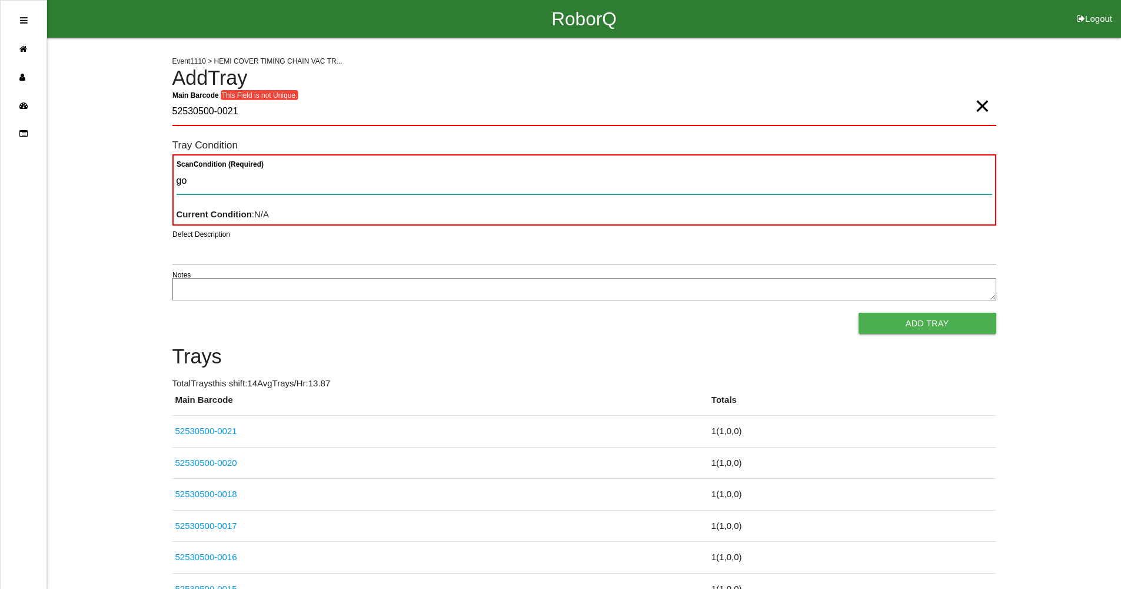
type Condition "goo"
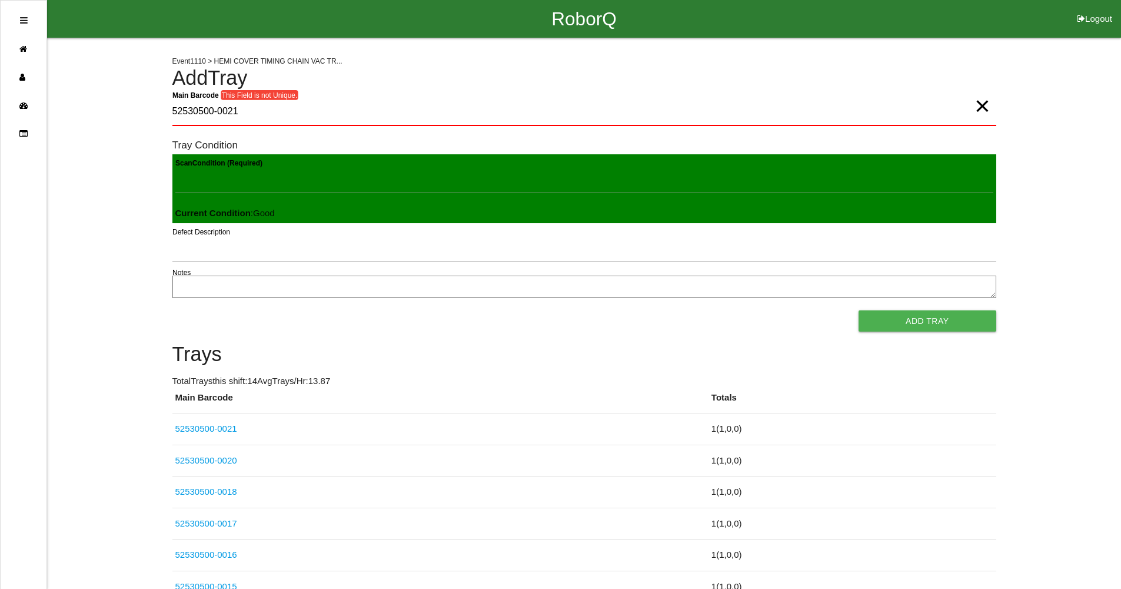
click at [859, 310] on button "Add Tray" at bounding box center [927, 320] width 137 height 21
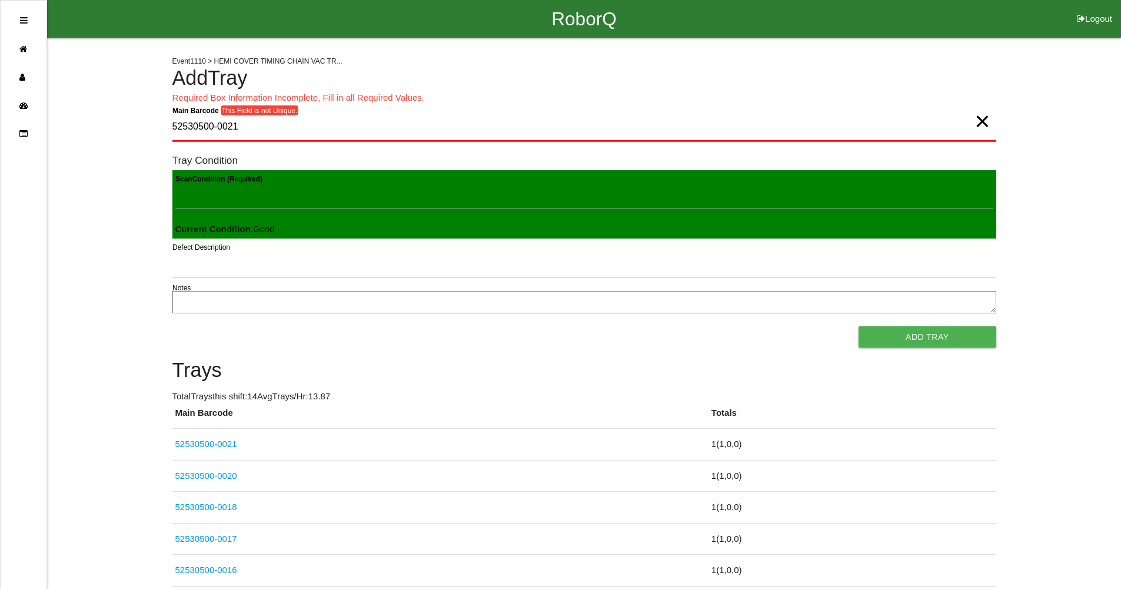
click at [301, 129] on Barcode "52530500-0021" at bounding box center [584, 128] width 824 height 28
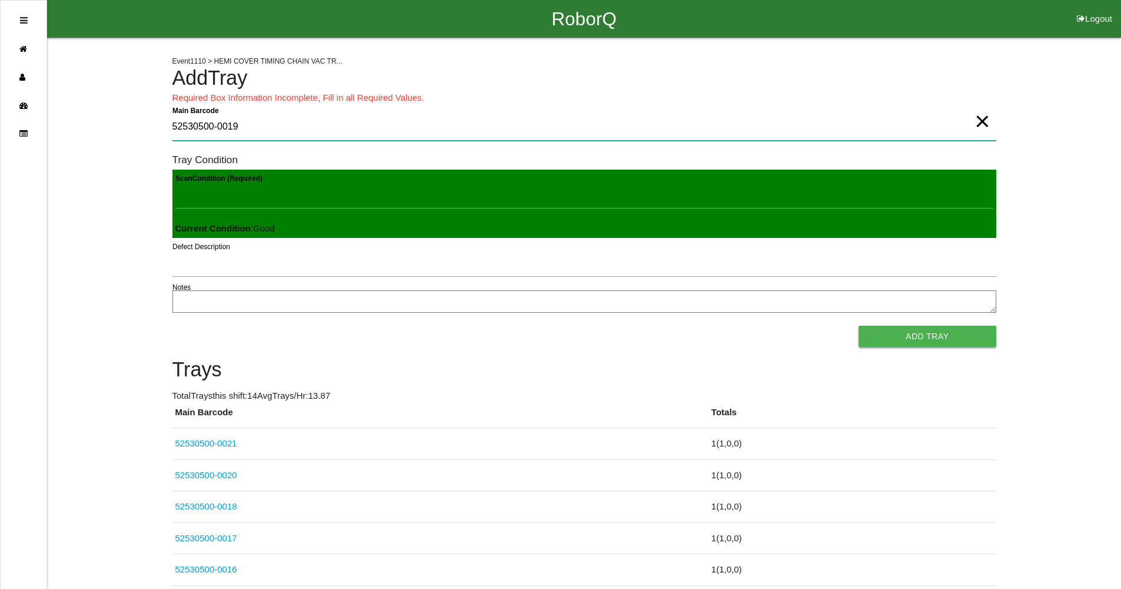
type Barcode "52530500-0019"
click at [909, 334] on button "Add Tray" at bounding box center [927, 335] width 137 height 21
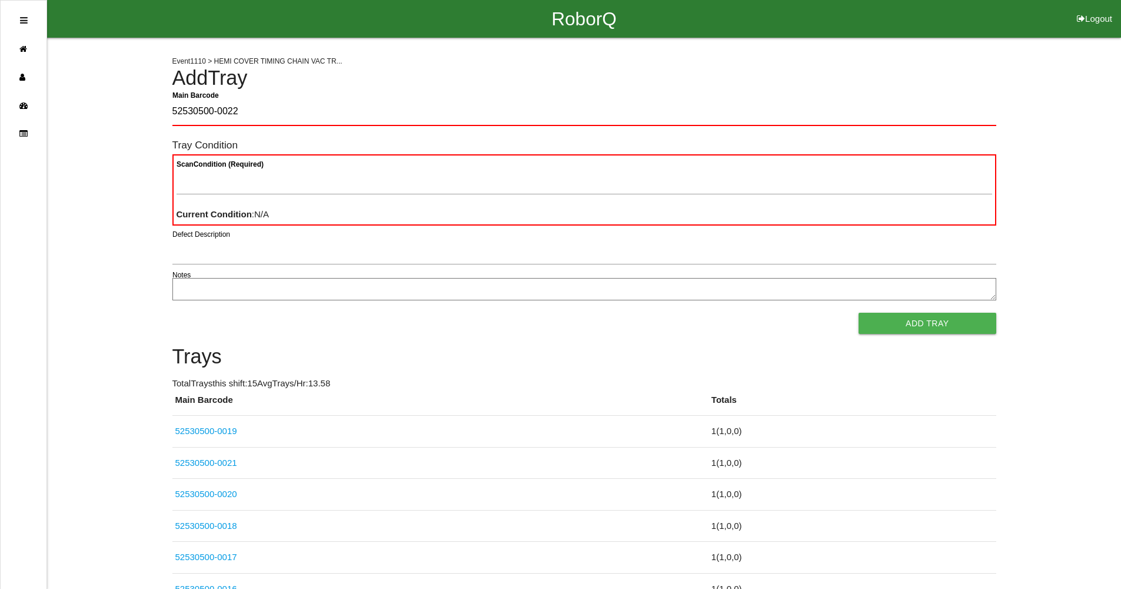
type Barcode "52530500-0022"
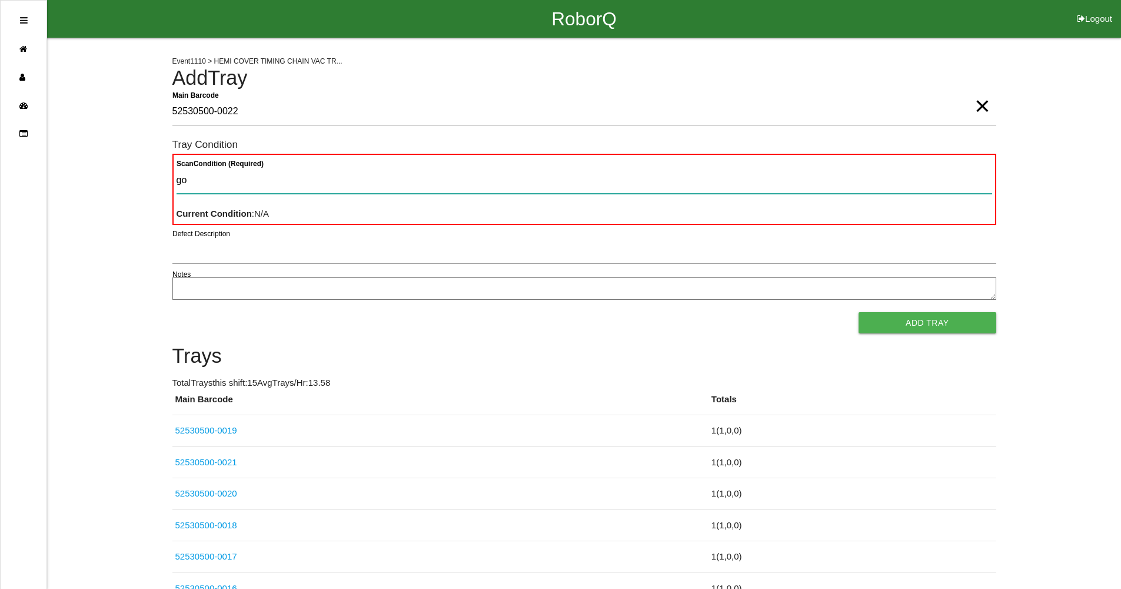
type Condition "goo"
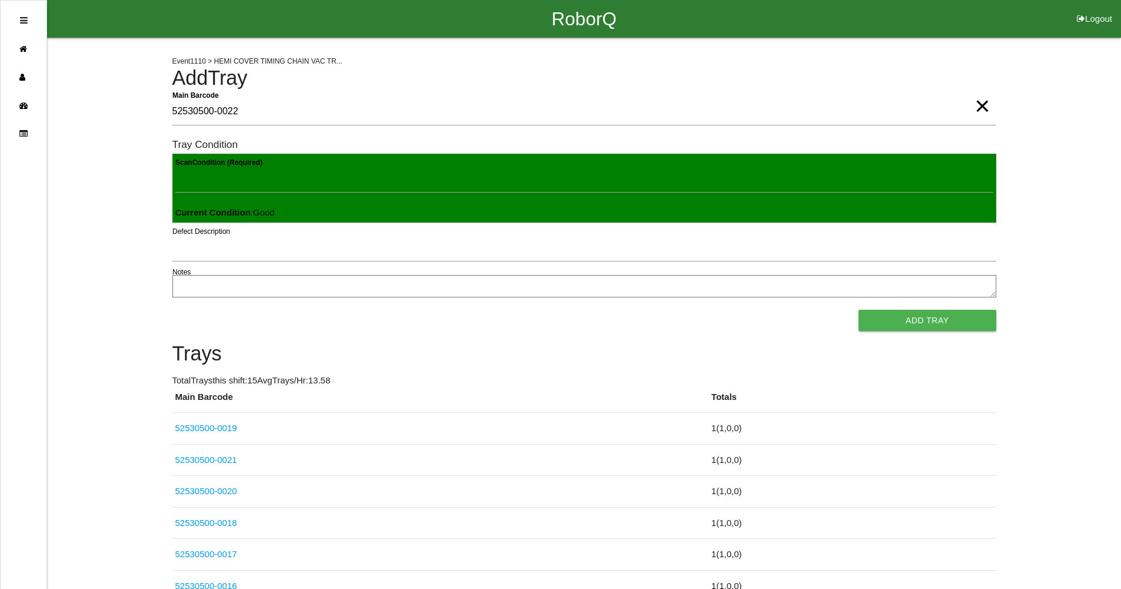
click at [859, 310] on button "Add Tray" at bounding box center [927, 320] width 137 height 21
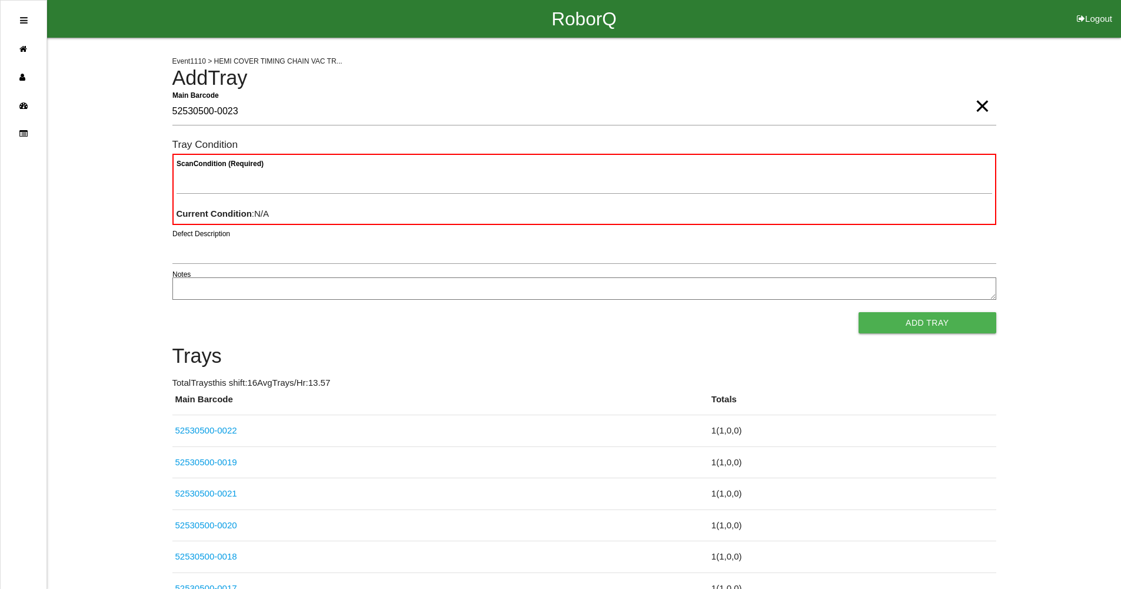
type Barcode "52530500-0023"
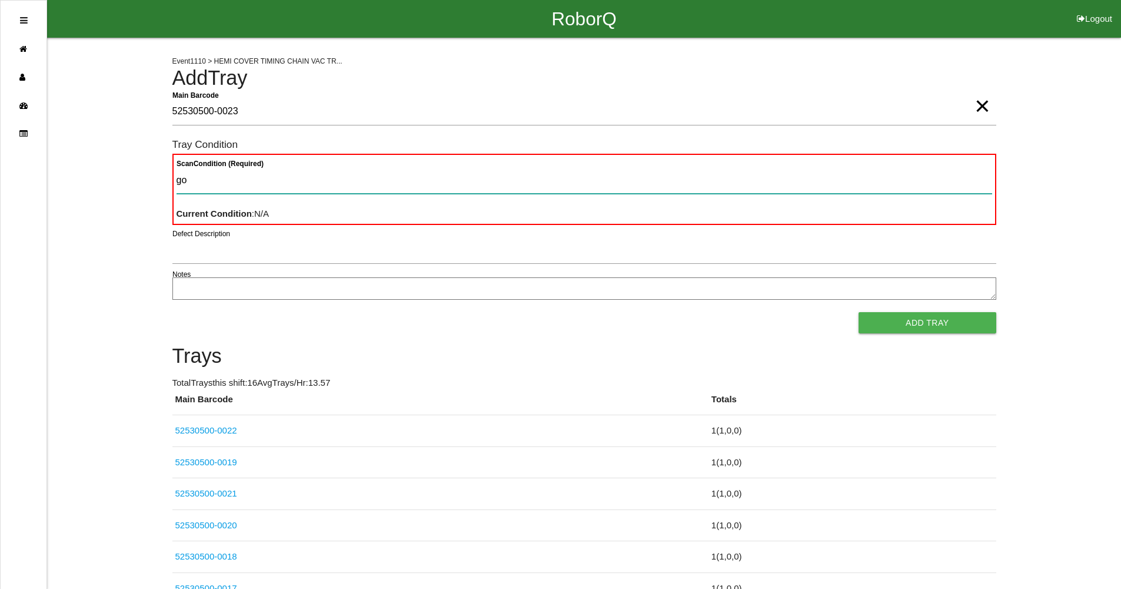
type Condition "goo"
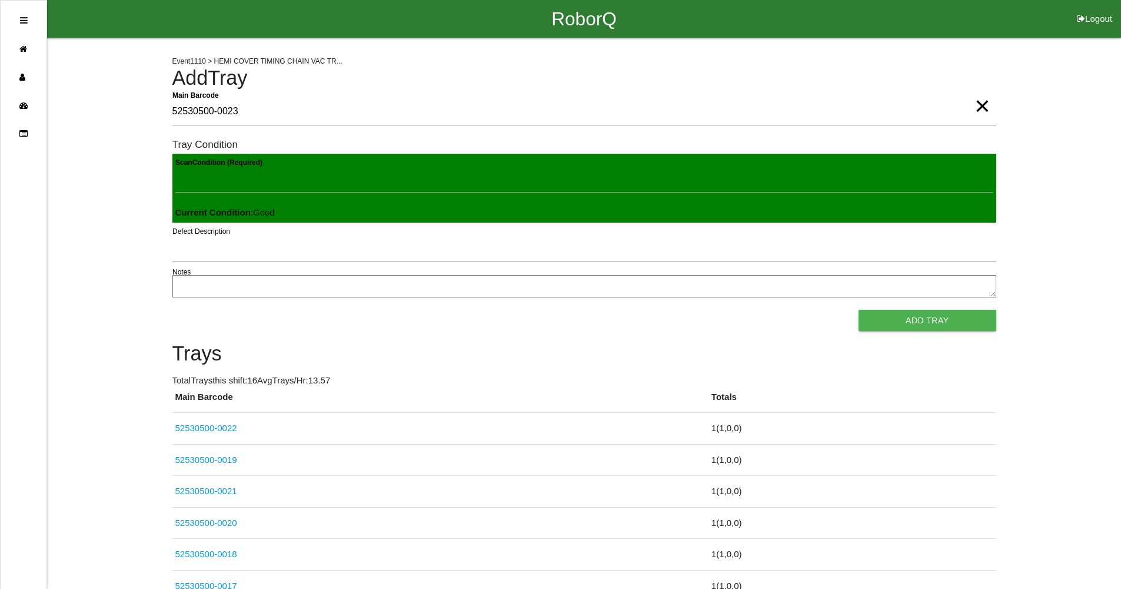
click at [859, 310] on button "Add Tray" at bounding box center [927, 320] width 137 height 21
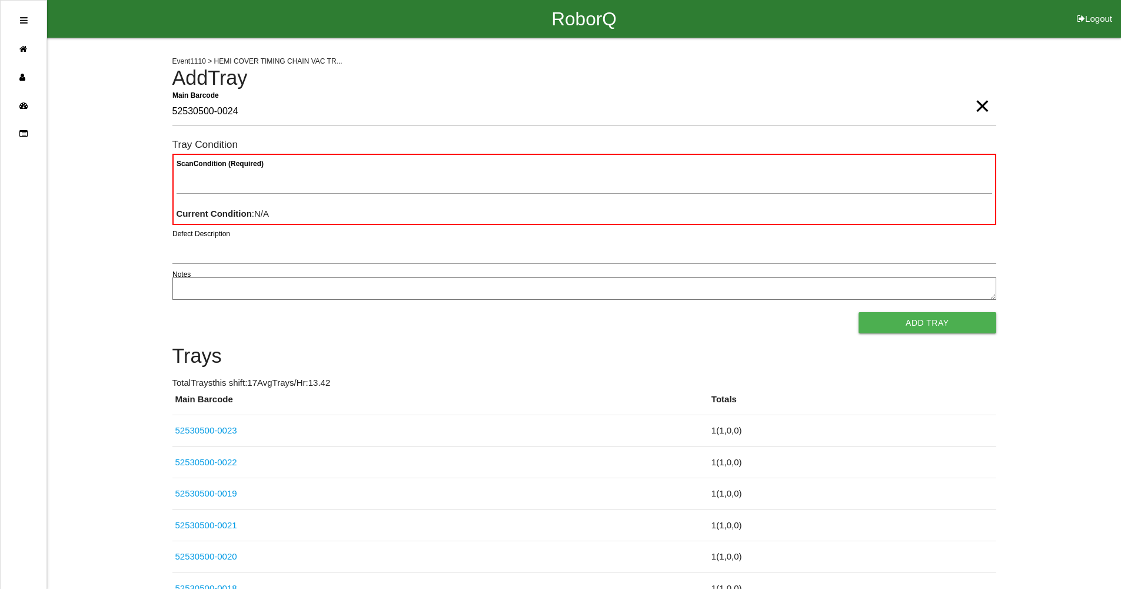
type Barcode "52530500-0024"
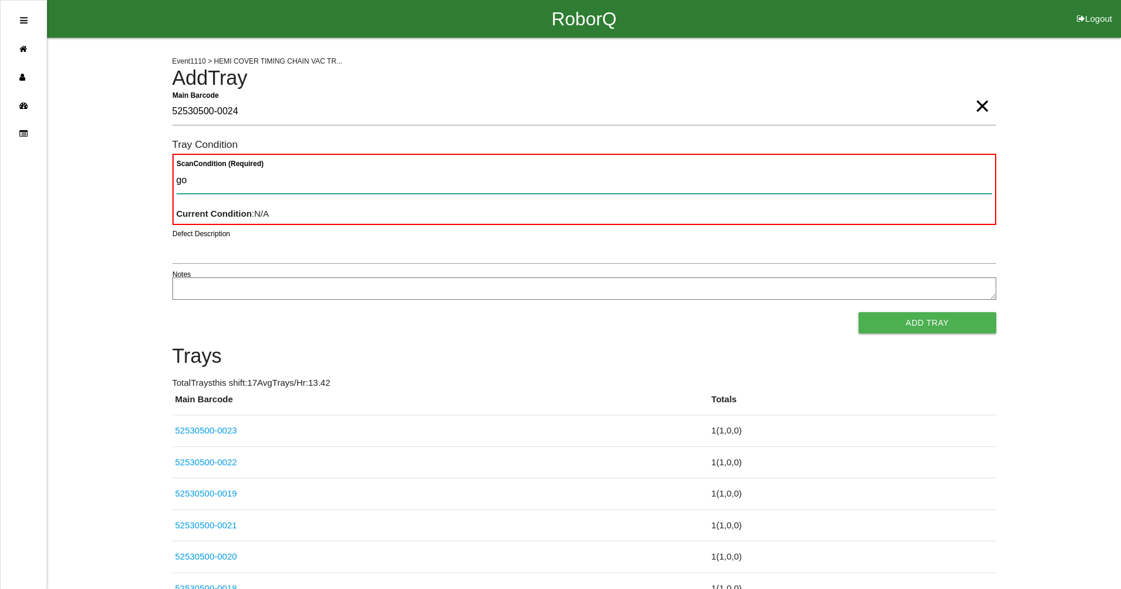
type Condition "goo"
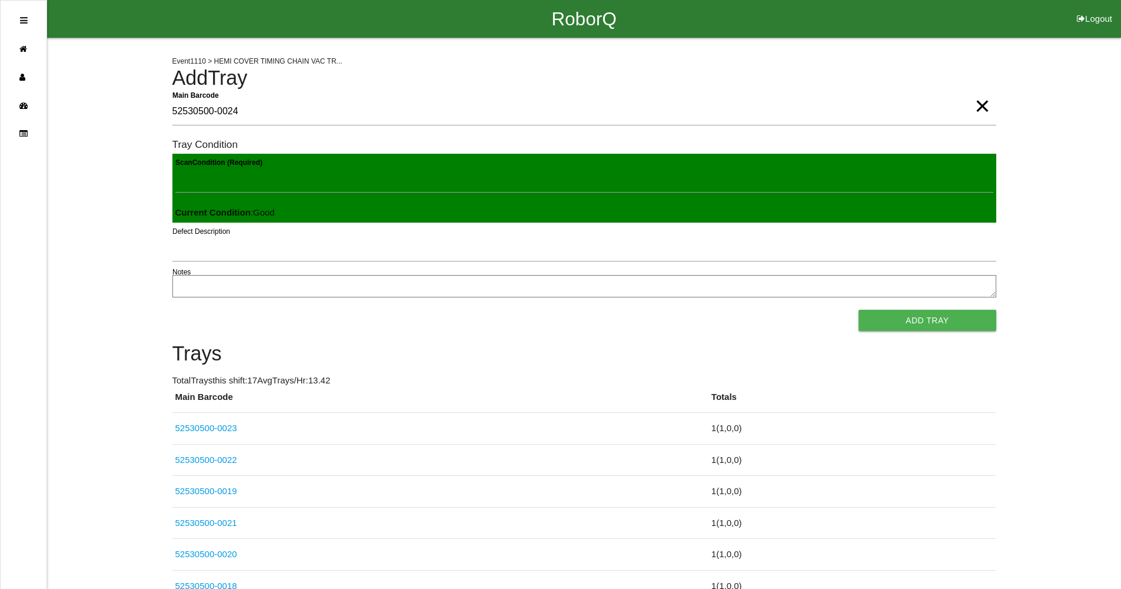
click at [859, 310] on button "Add Tray" at bounding box center [927, 320] width 137 height 21
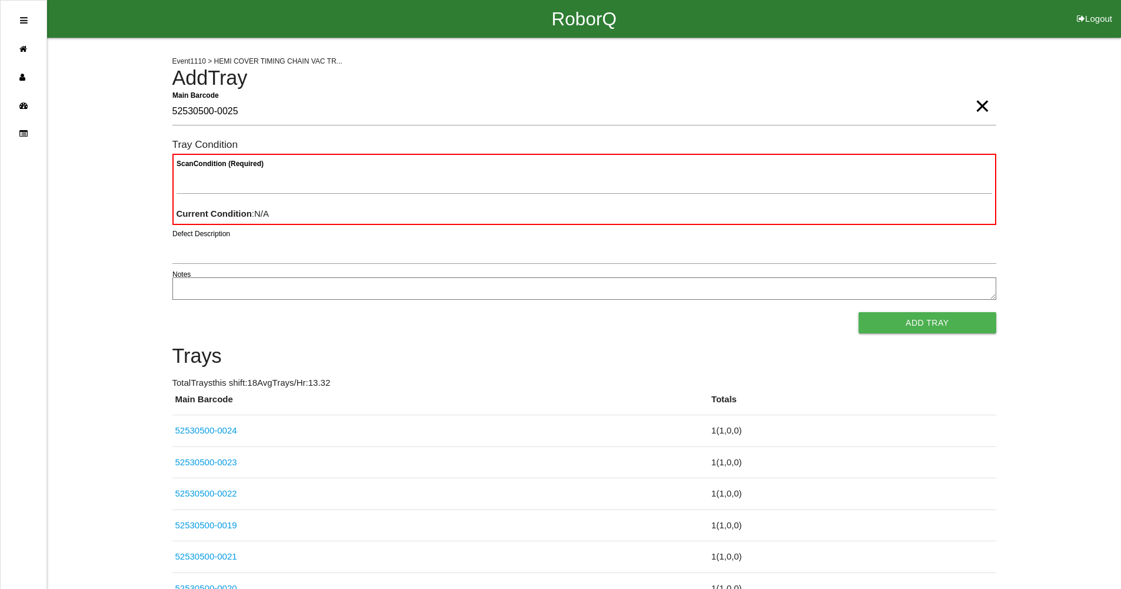
type Barcode "52530500-0025"
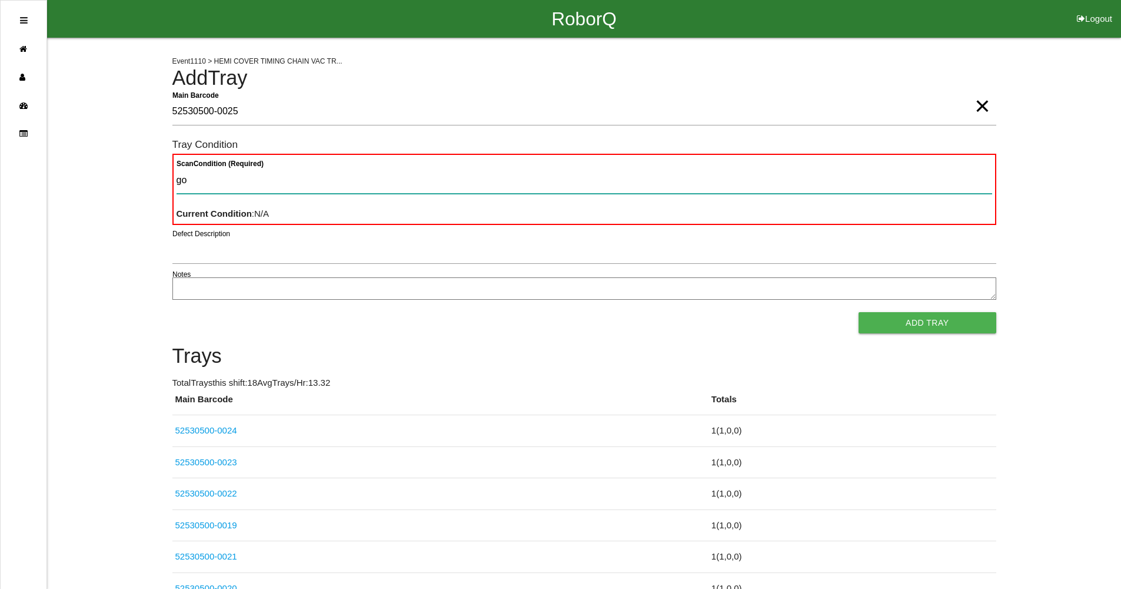
type Condition "goo"
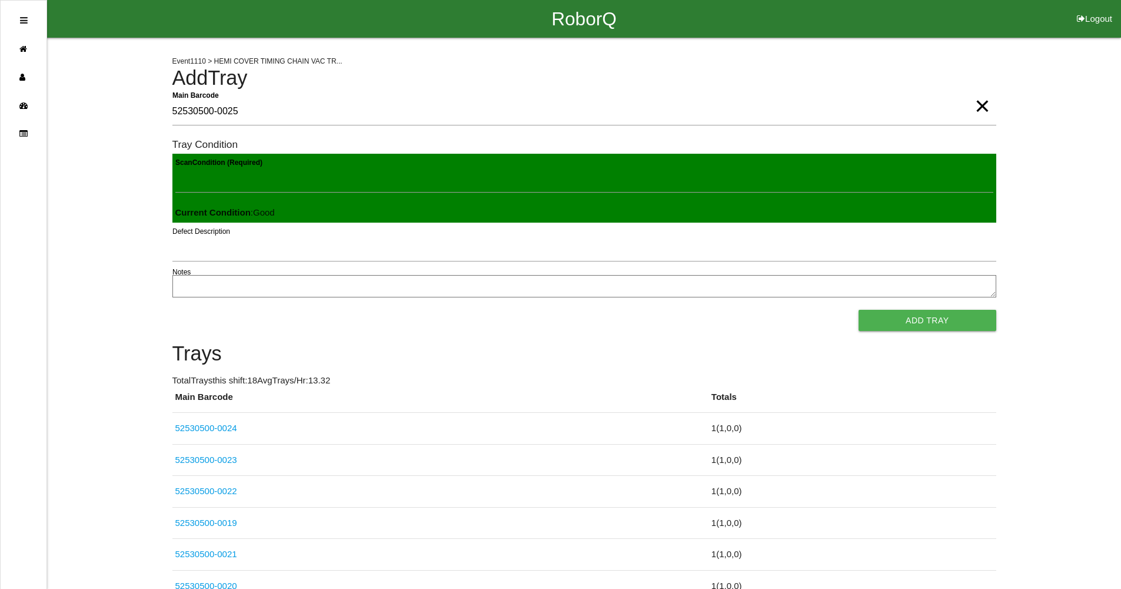
click at [859, 310] on button "Add Tray" at bounding box center [927, 320] width 137 height 21
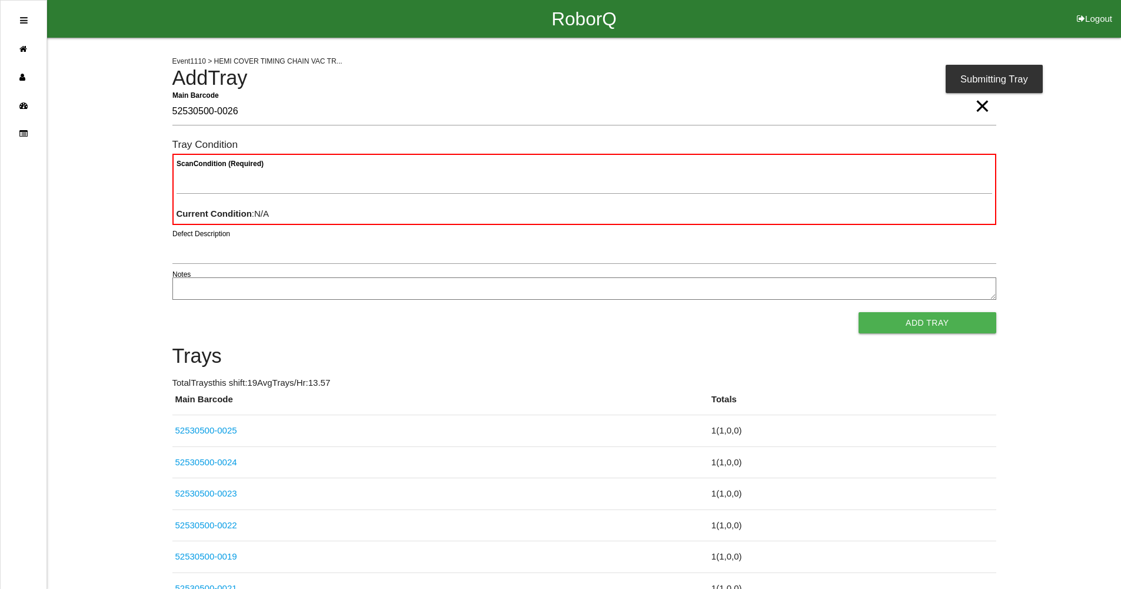
type Barcode "52530500-0026"
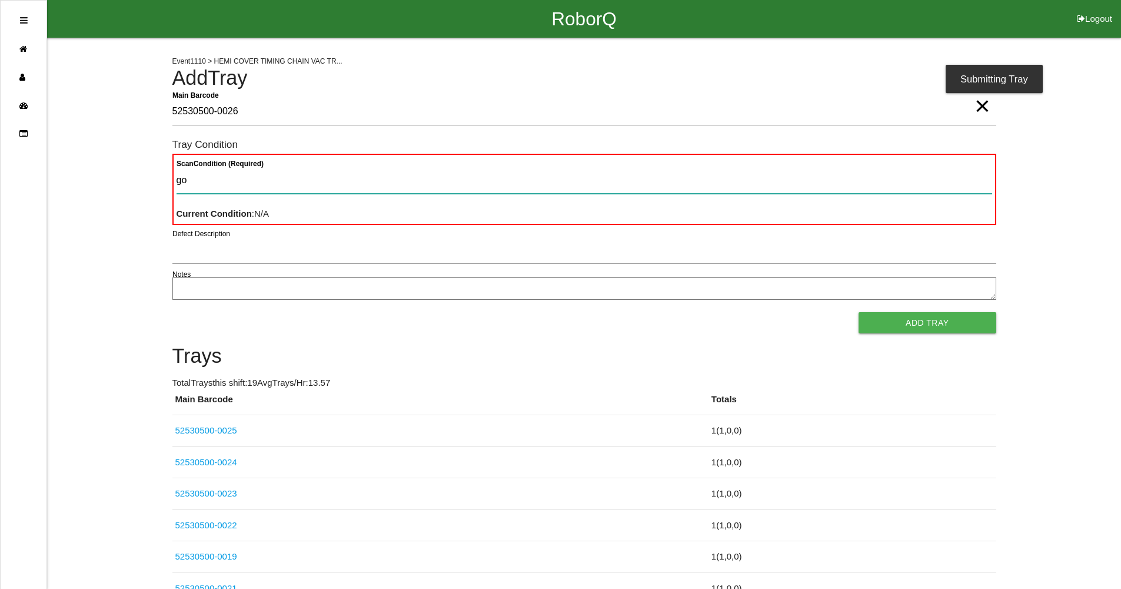
type Condition "goo"
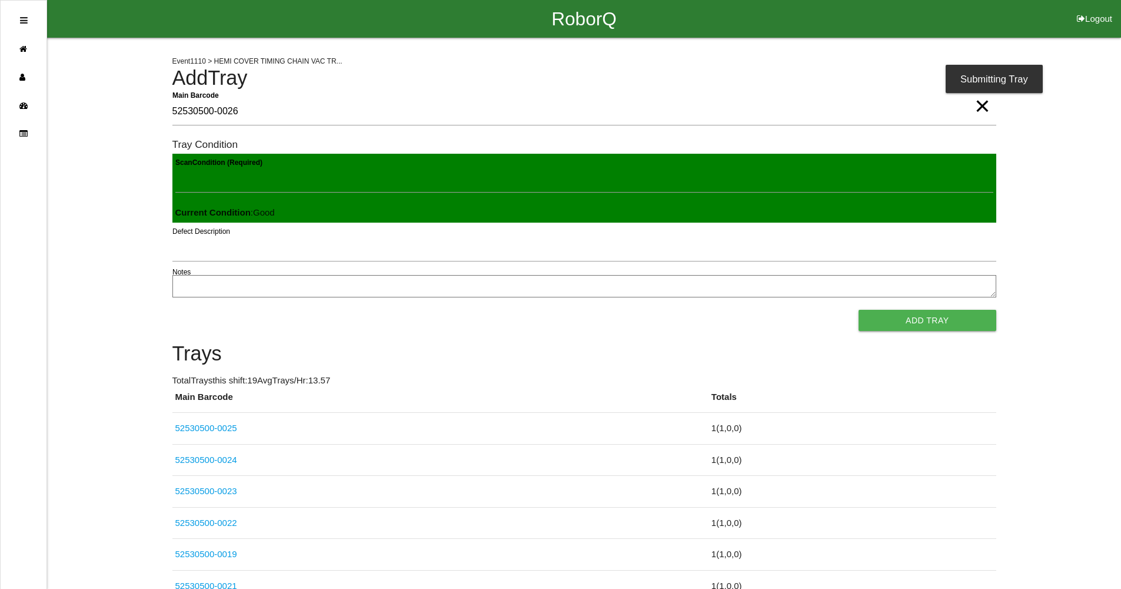
click at [859, 310] on button "Add Tray" at bounding box center [927, 320] width 137 height 21
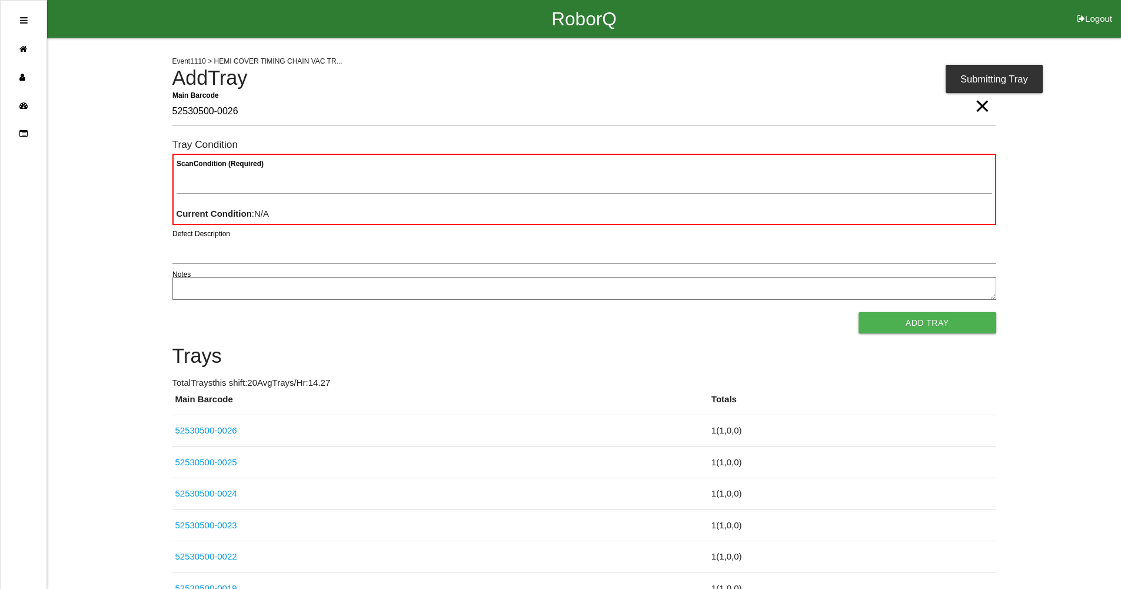
type Barcode "52530500-0026"
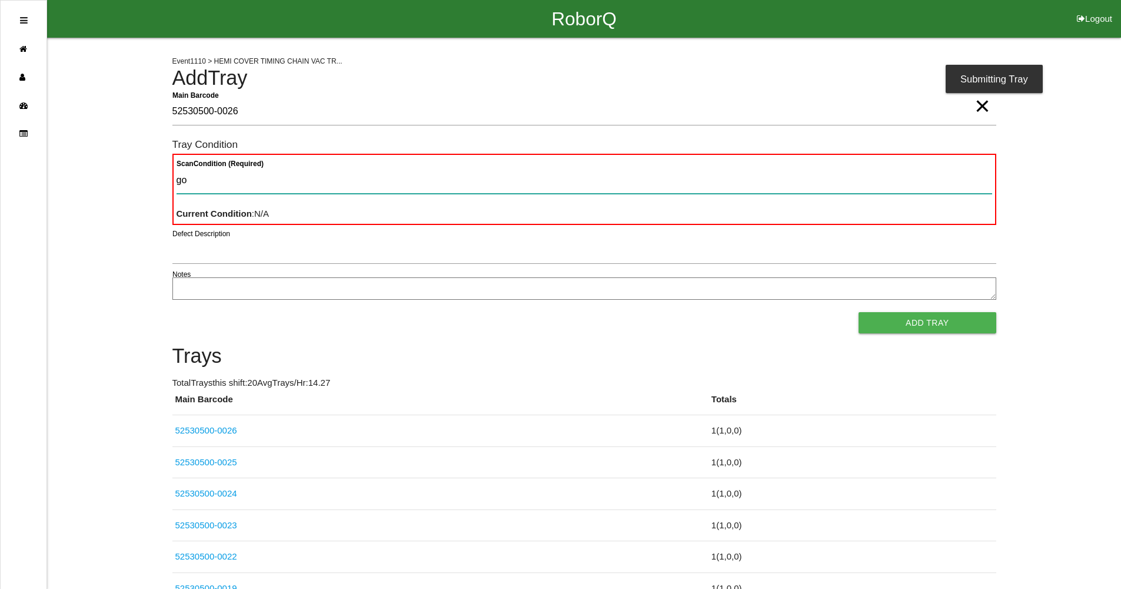
type Condition "goo"
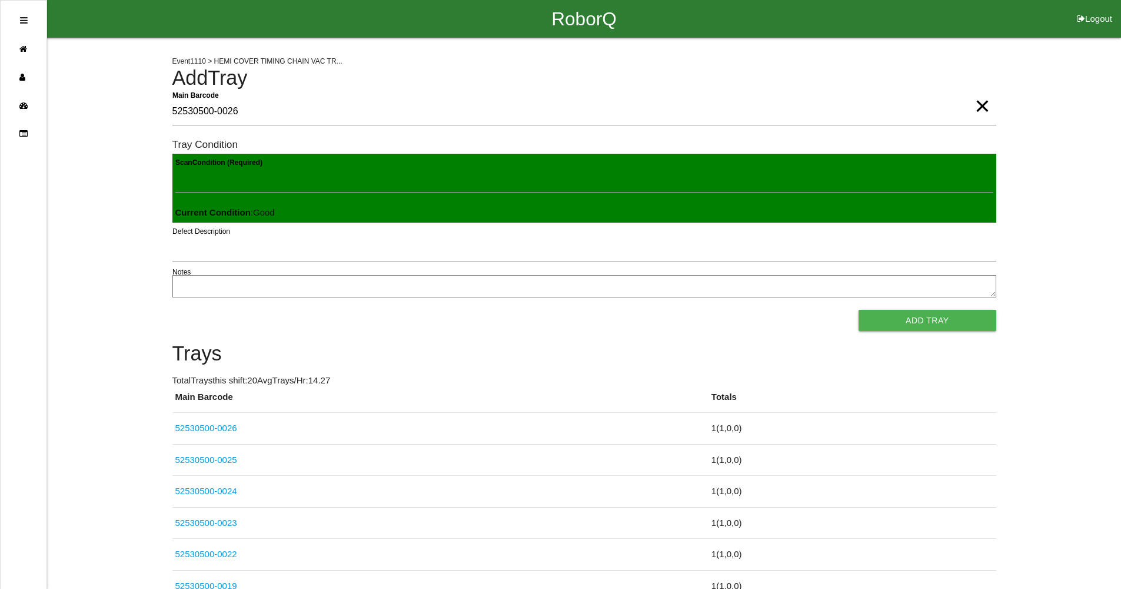
click at [859, 310] on button "Add Tray" at bounding box center [927, 320] width 137 height 21
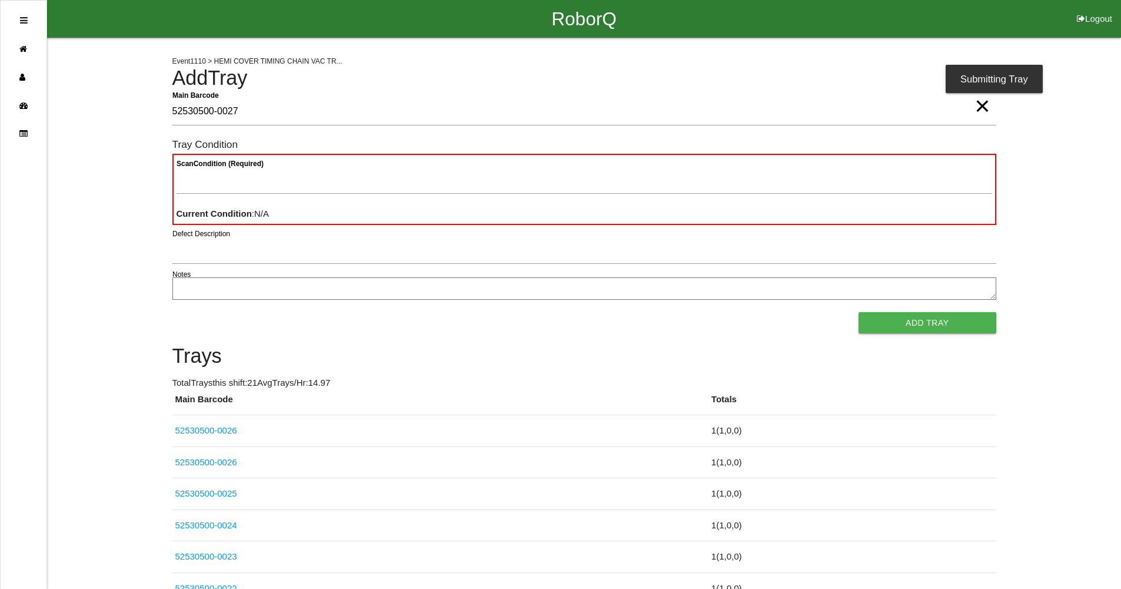
type Barcode "52530500-0027"
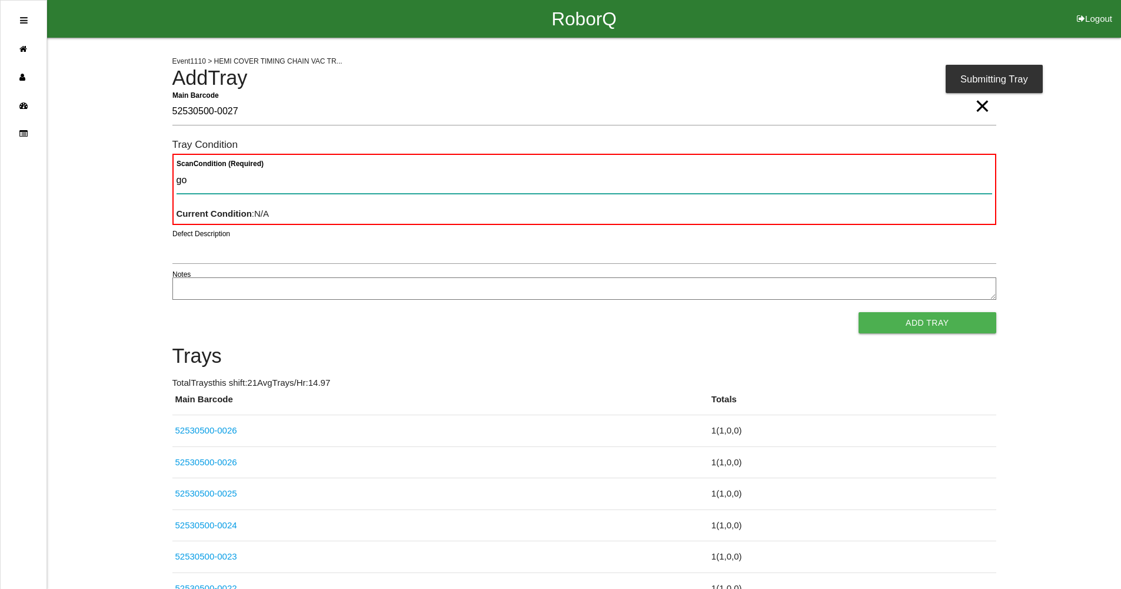
type Condition "goo"
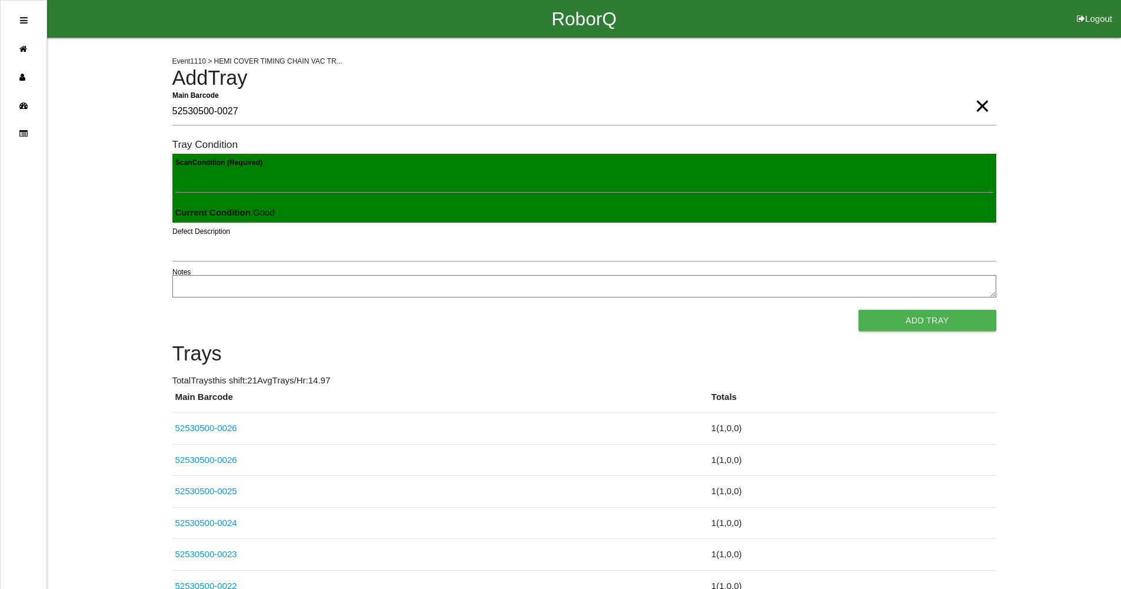
click at [859, 310] on button "Add Tray" at bounding box center [927, 320] width 137 height 21
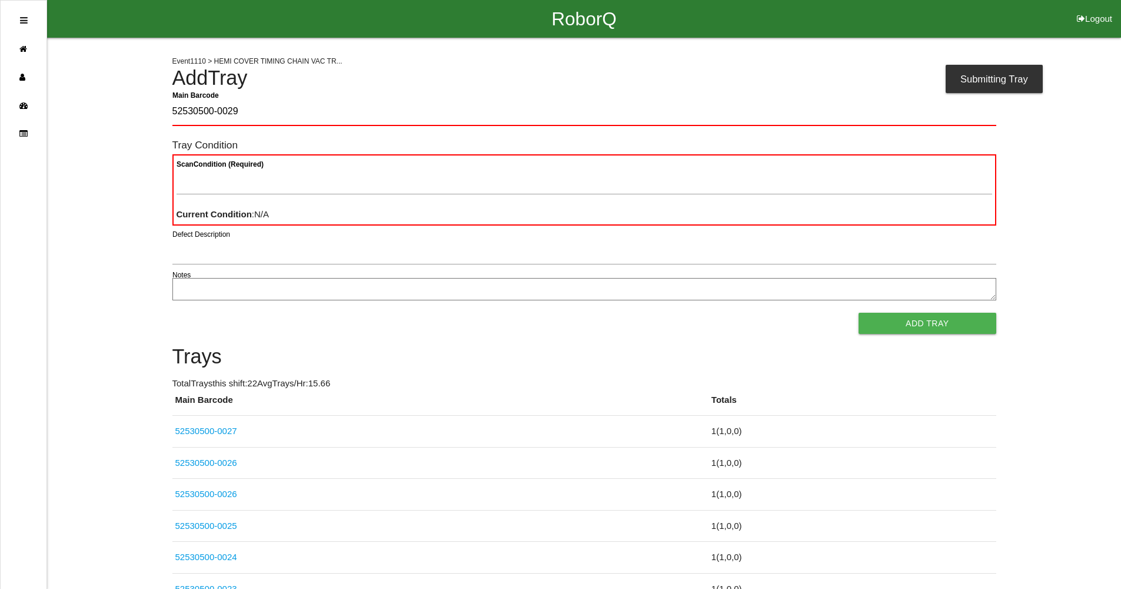
type Barcode "52530500-0029"
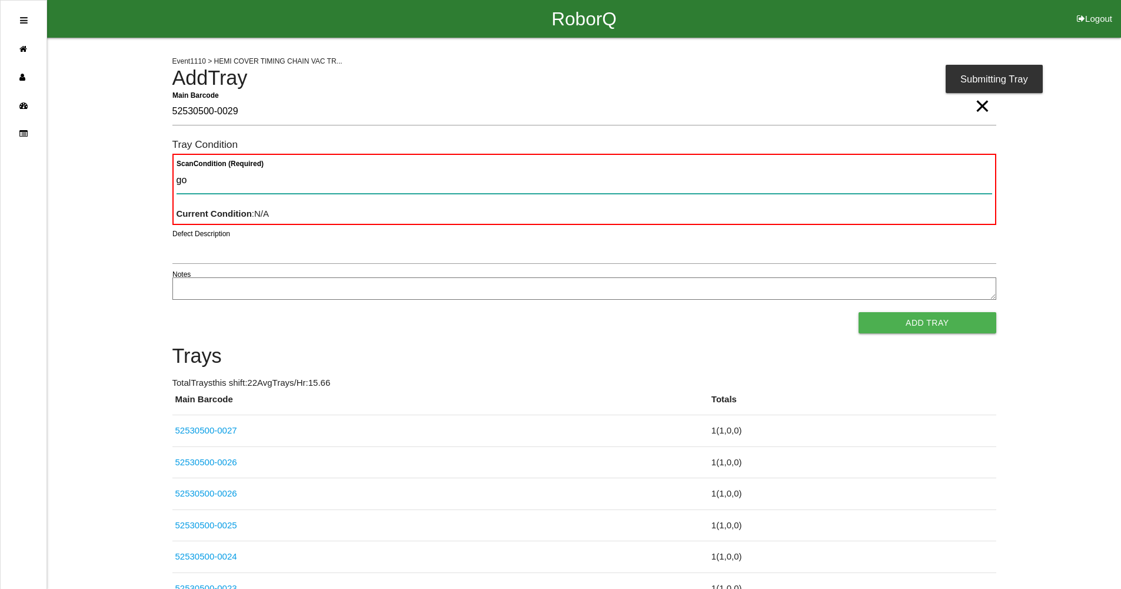
type Condition "goo"
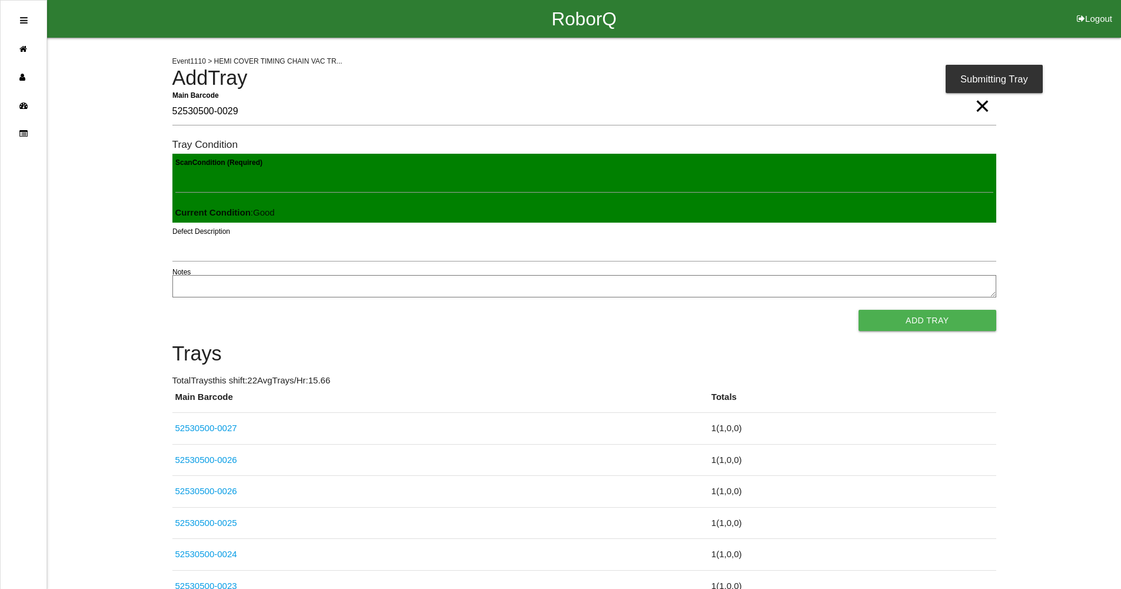
click at [859, 310] on button "Add Tray" at bounding box center [927, 320] width 137 height 21
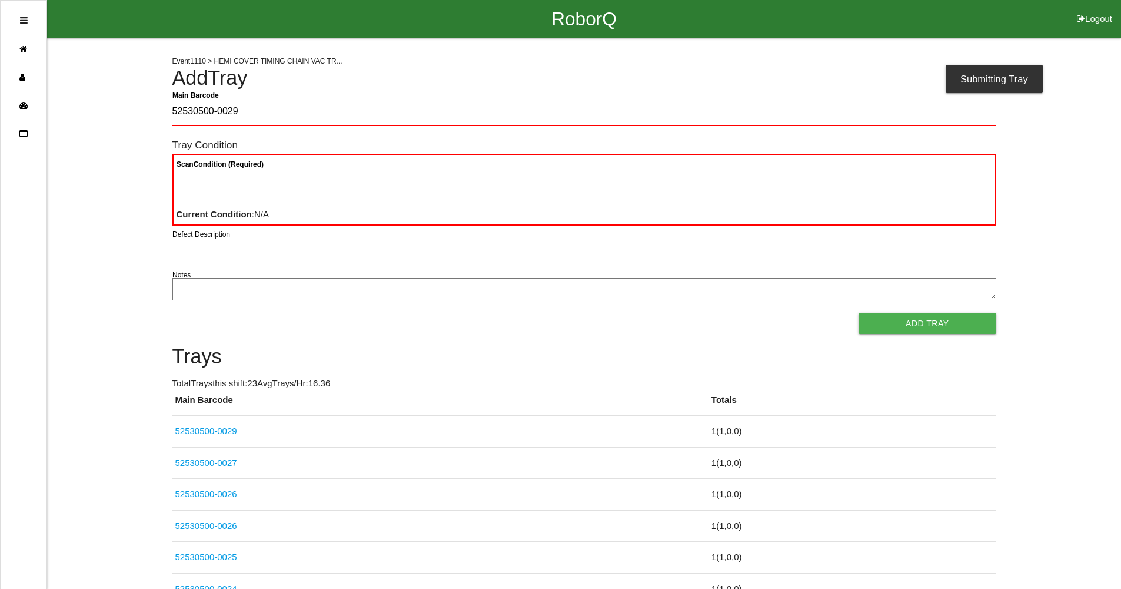
type Barcode "52530500-0029"
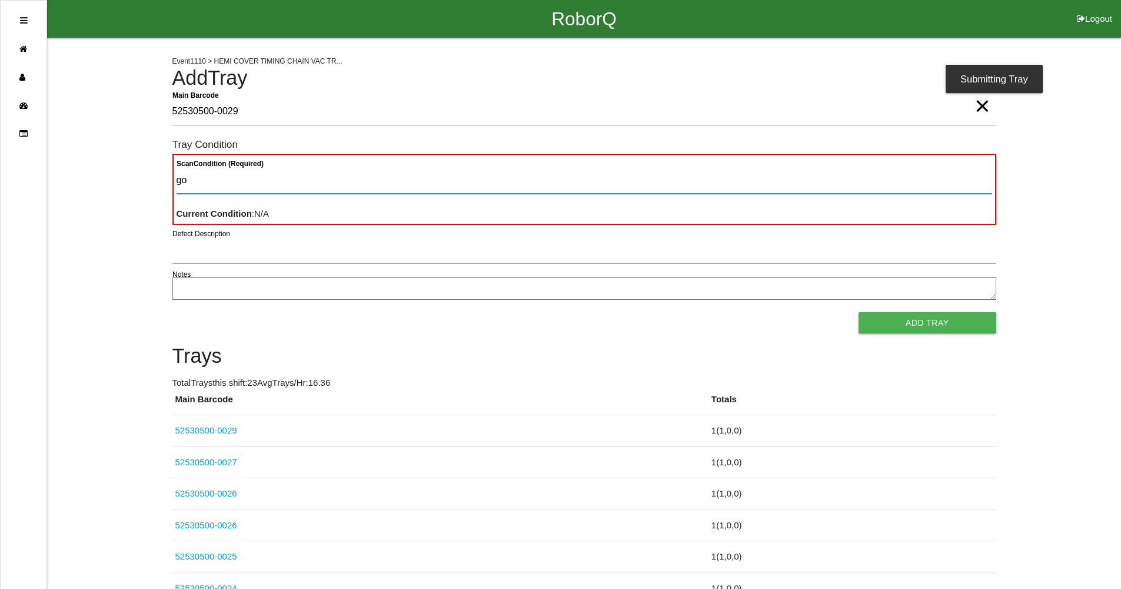
type Condition "goo"
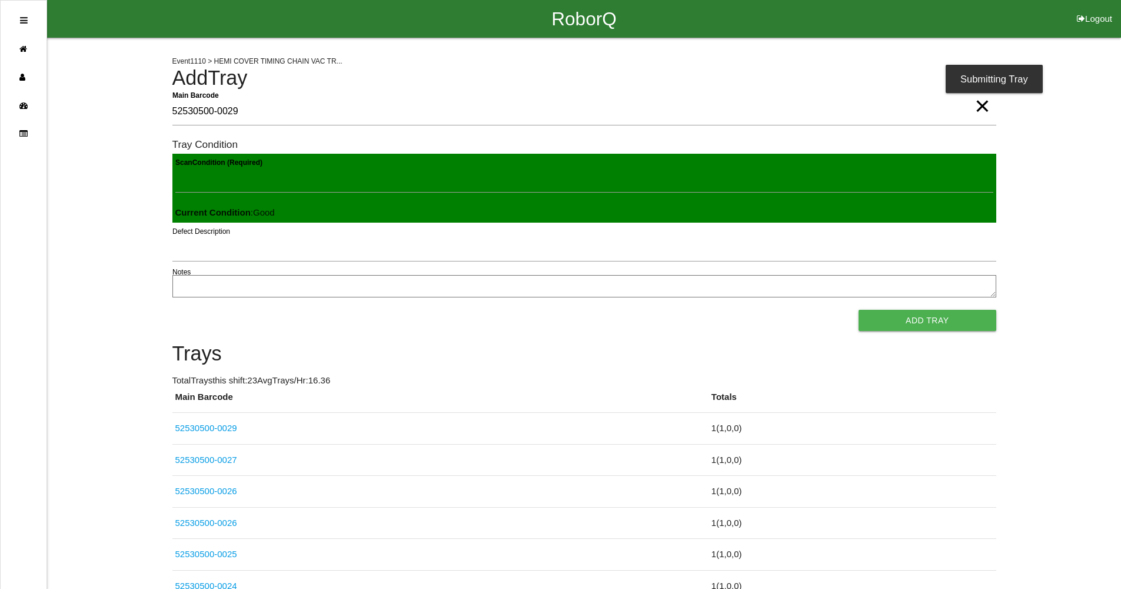
click at [859, 310] on button "Add Tray" at bounding box center [927, 320] width 137 height 21
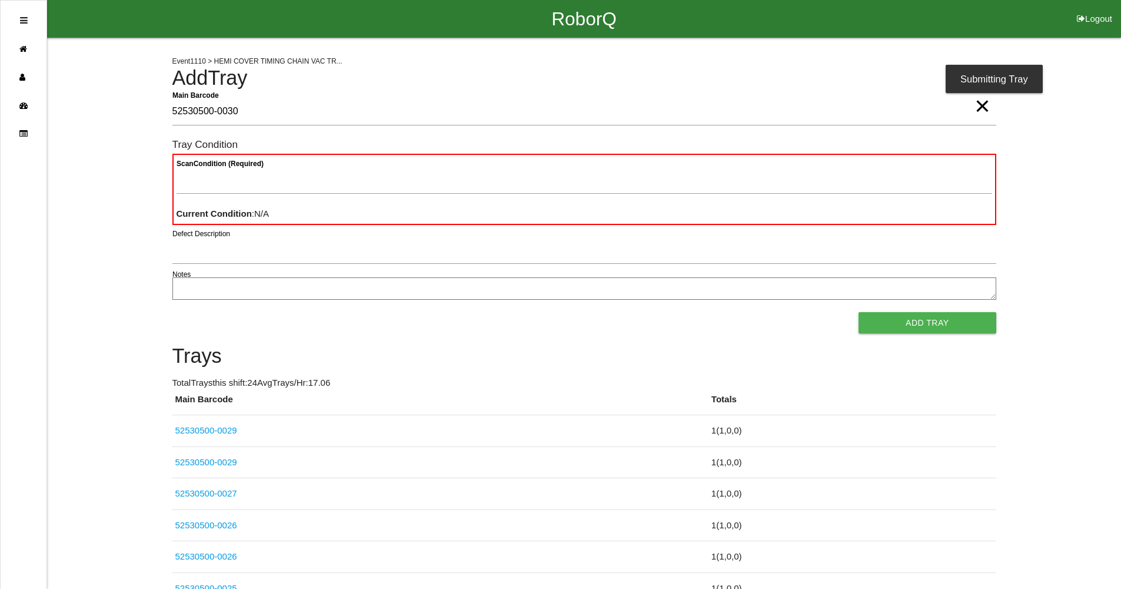
type Barcode "52530500-0030"
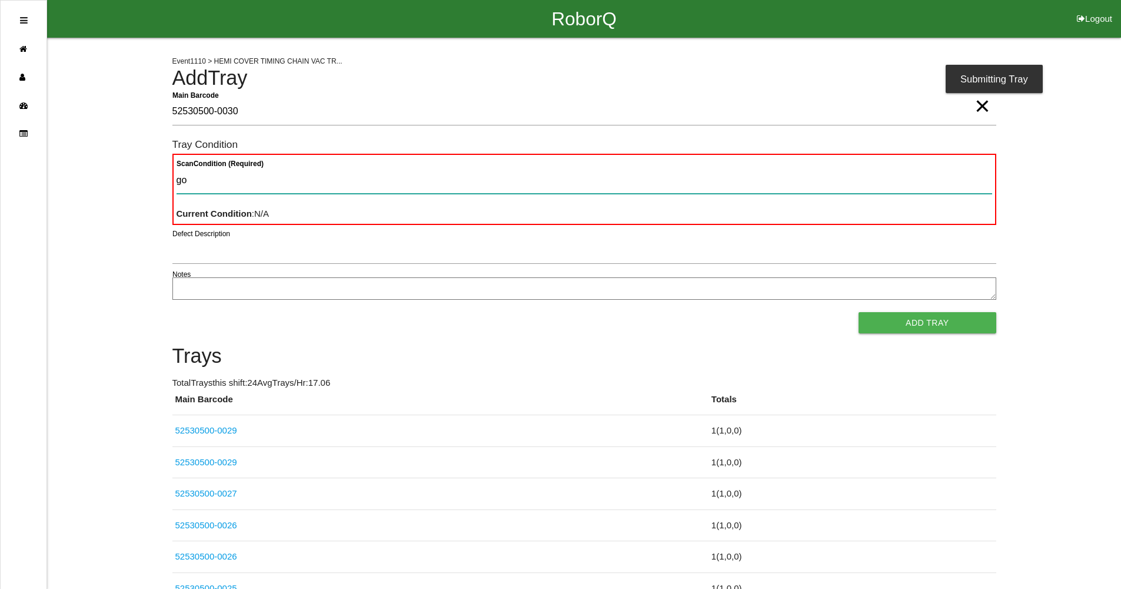
type Condition "goo"
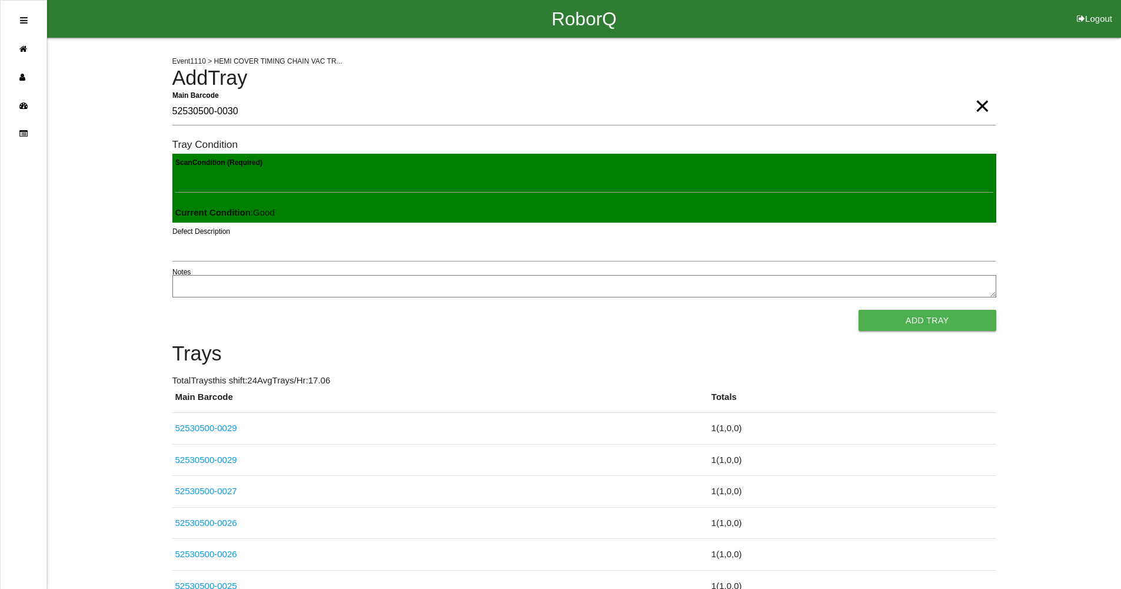
click button "Add Tray" at bounding box center [927, 320] width 137 height 21
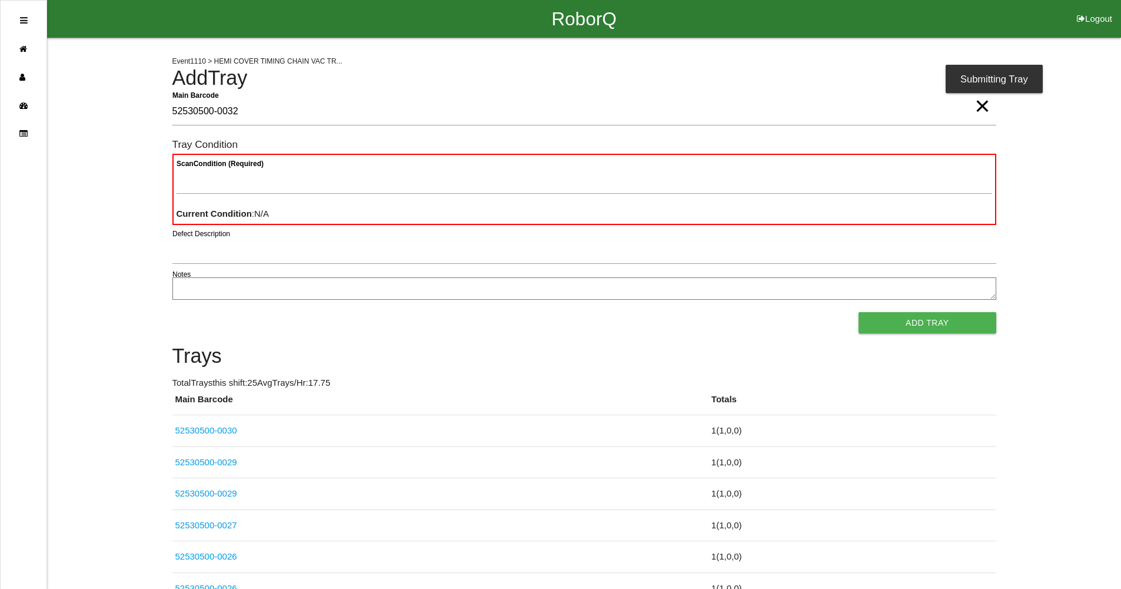
type Barcode "52530500-0032"
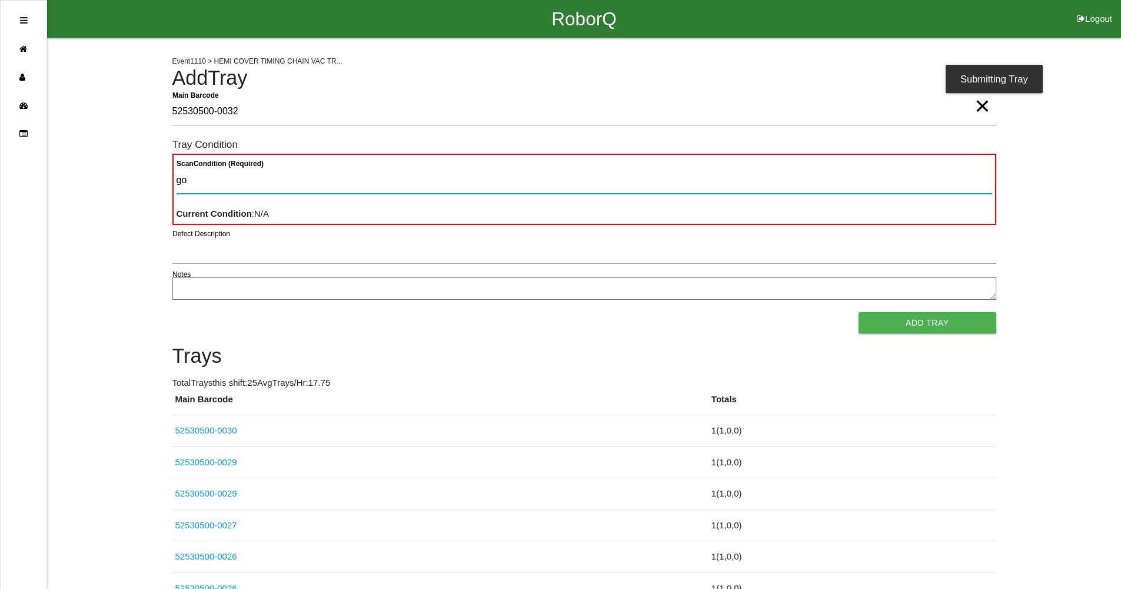
type Condition "goo"
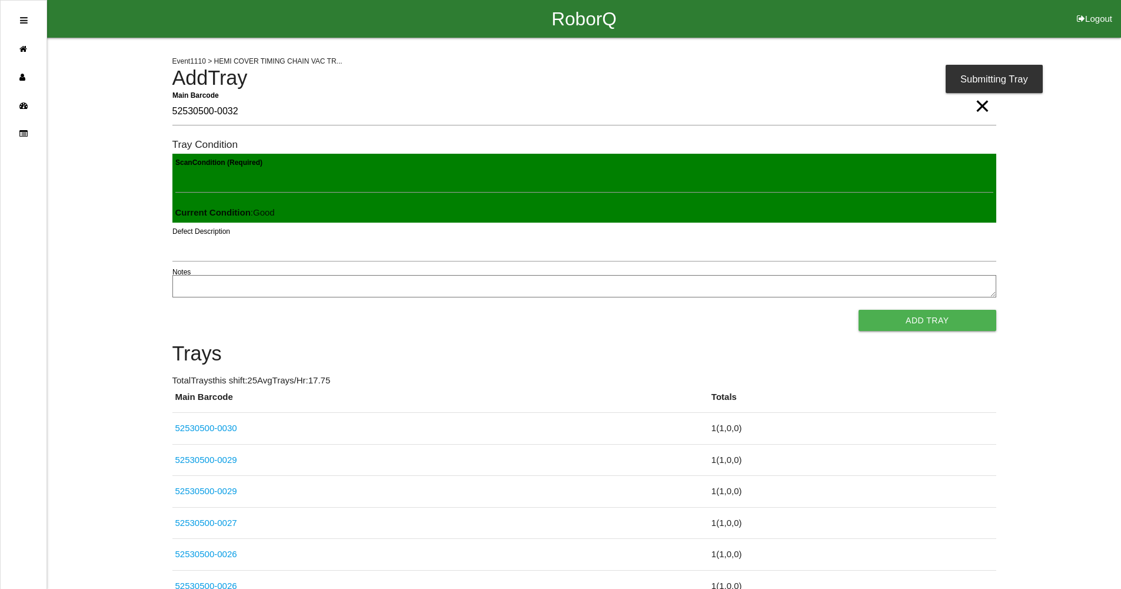
click at [859, 310] on button "Add Tray" at bounding box center [927, 320] width 137 height 21
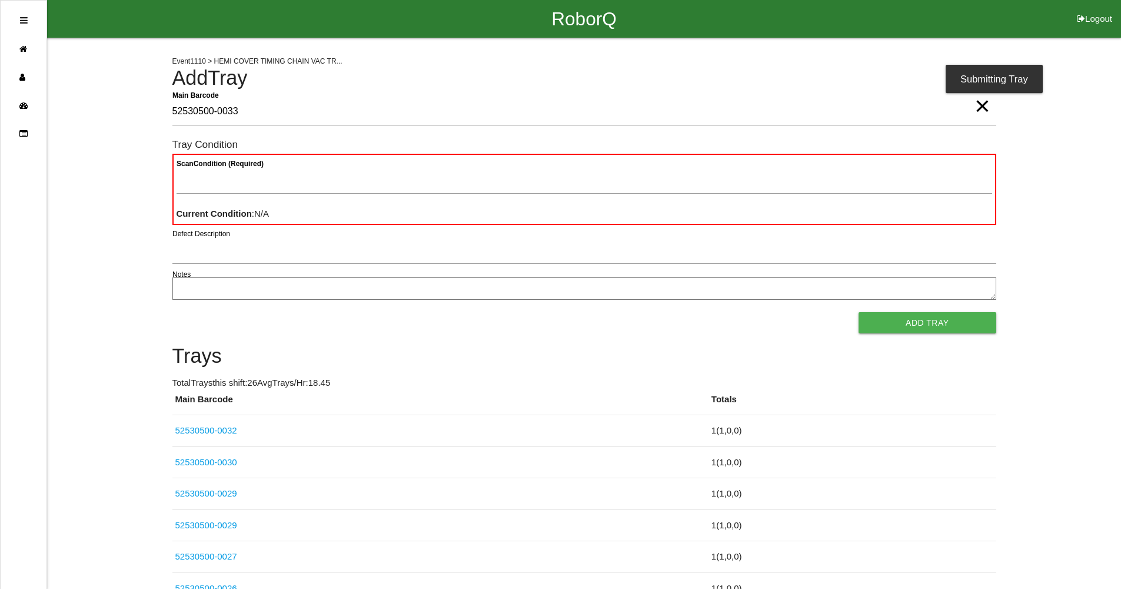
type Barcode "52530500-0033"
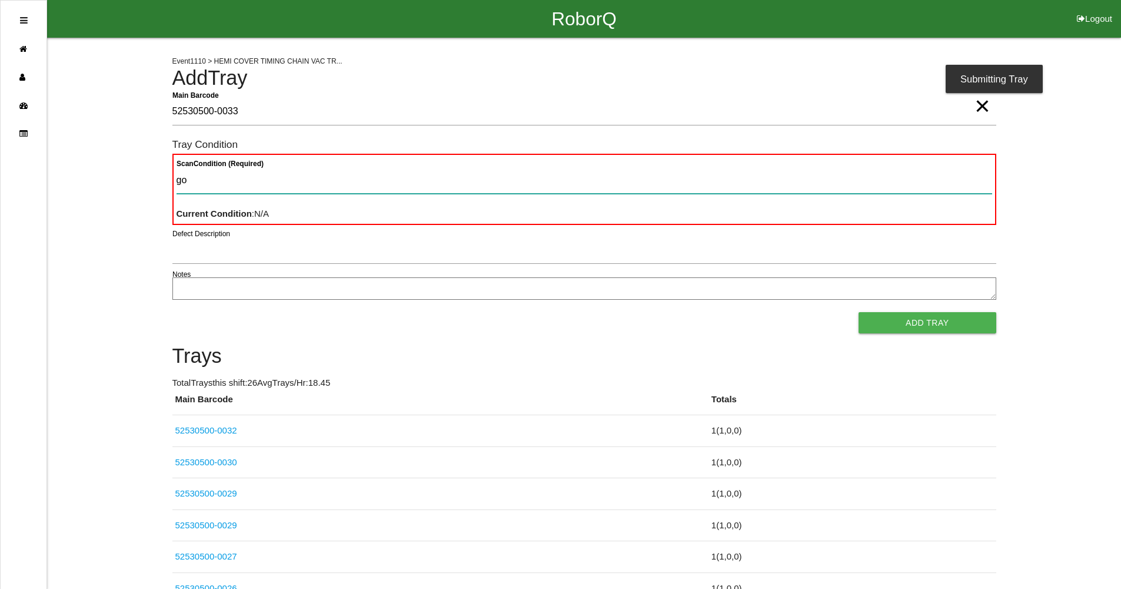
type Condition "goo"
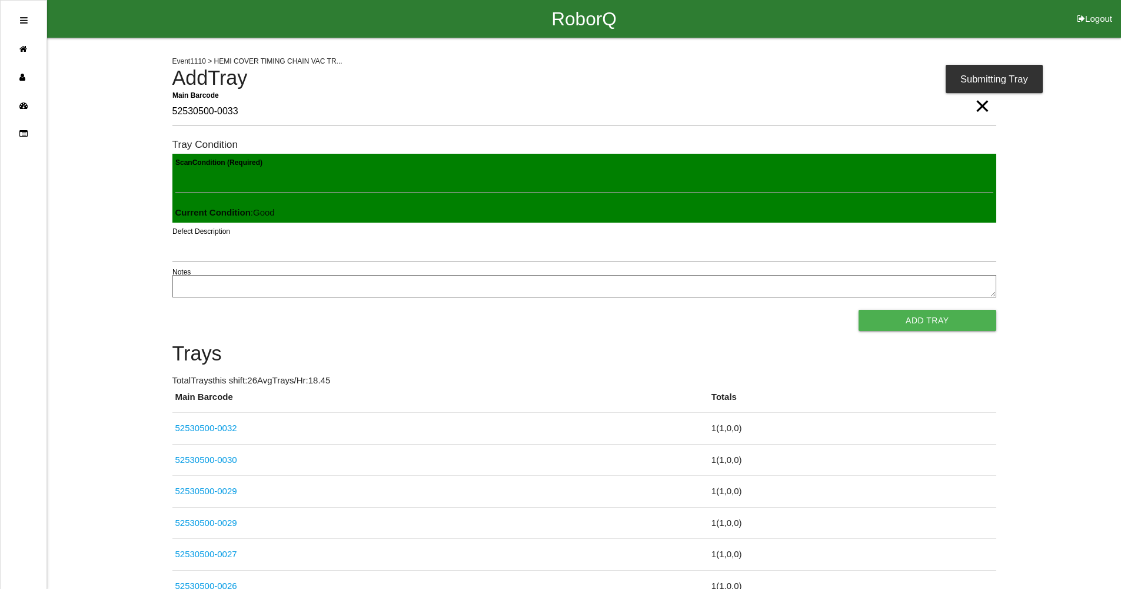
click at [859, 310] on button "Add Tray" at bounding box center [927, 320] width 137 height 21
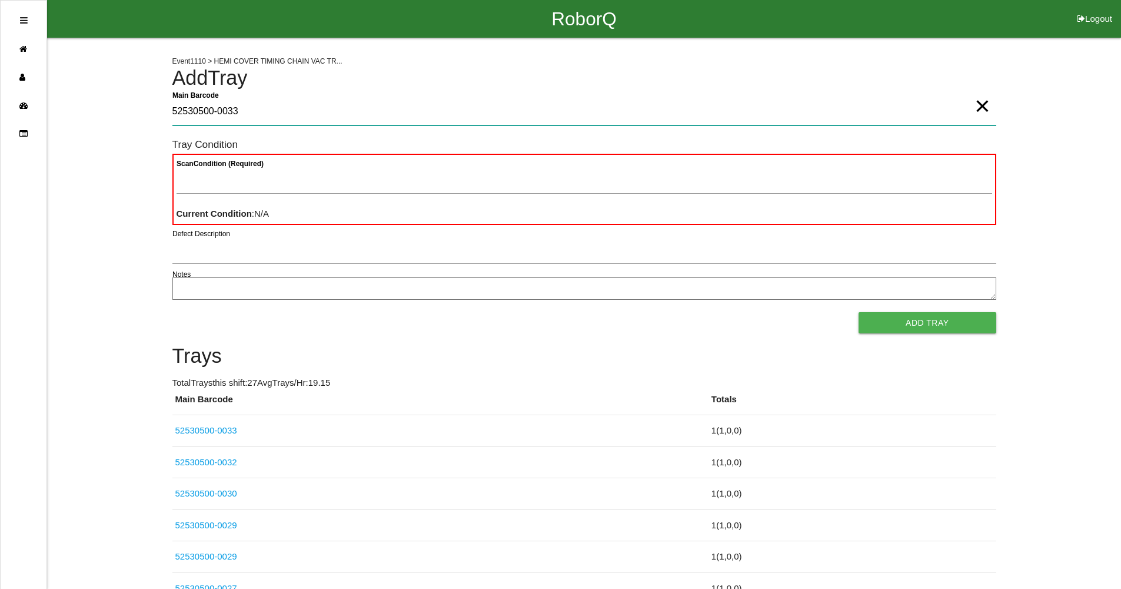
click at [299, 119] on Barcode "52530500-0033" at bounding box center [584, 111] width 824 height 27
type Barcode "52530500-0034"
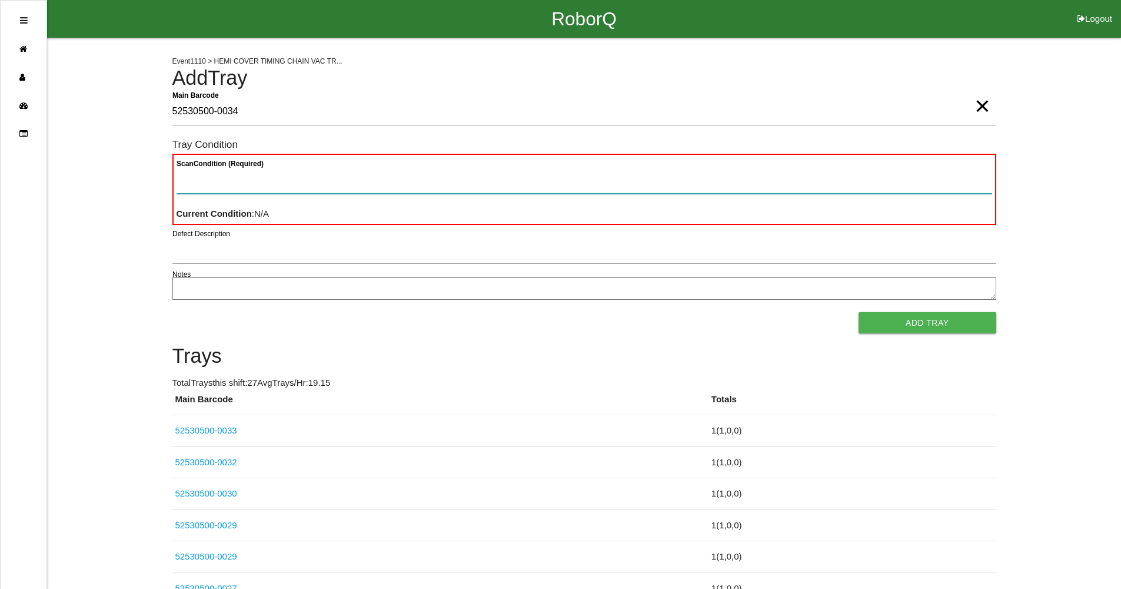
drag, startPoint x: 341, startPoint y: 175, endPoint x: 330, endPoint y: 179, distance: 11.7
click at [335, 178] on Condition "Scan Condition (Required)" at bounding box center [585, 180] width 816 height 27
type Condition "goo"
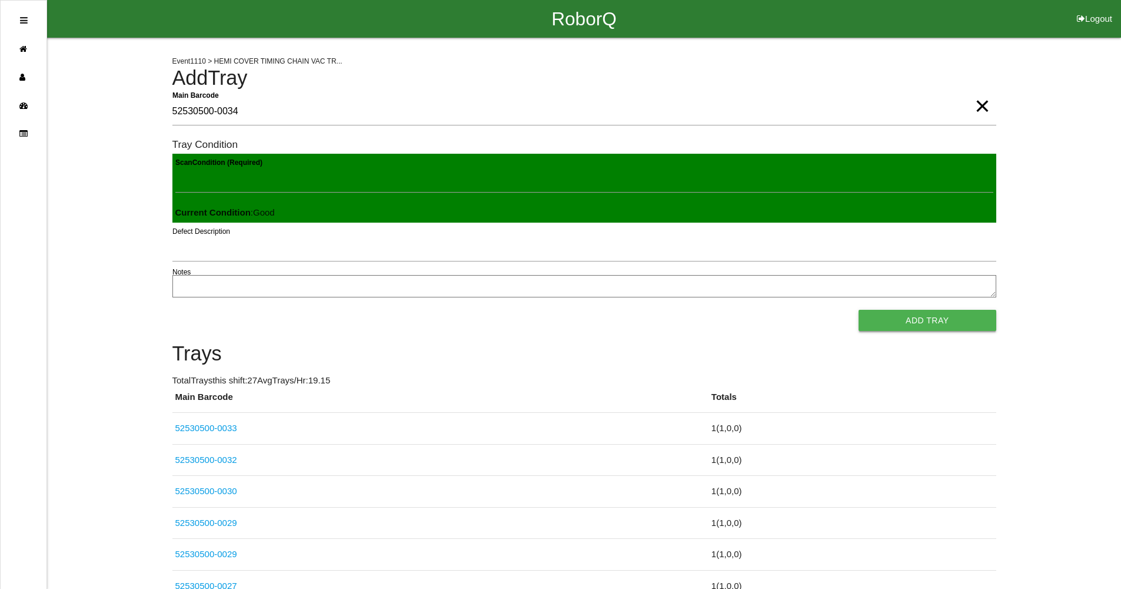
click at [975, 325] on button "Add Tray" at bounding box center [927, 320] width 137 height 21
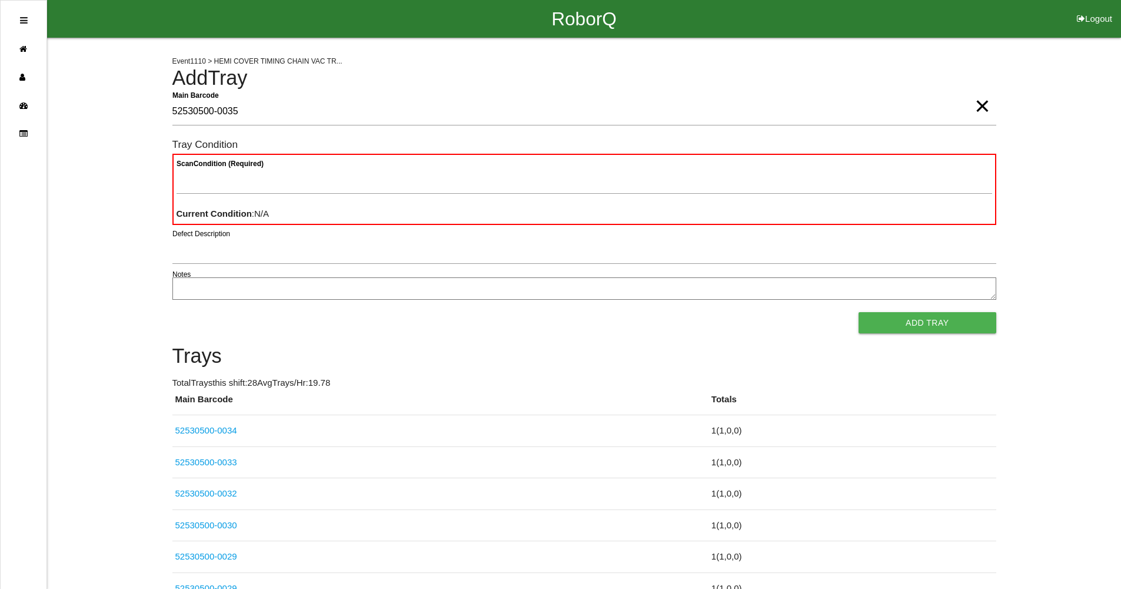
type Barcode "52530500-0035"
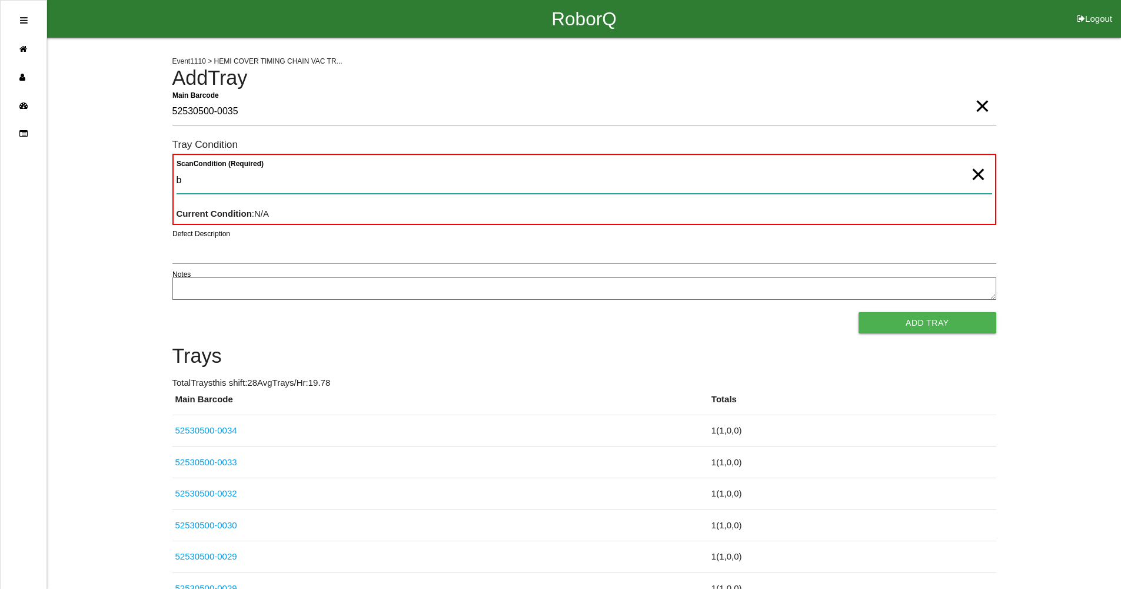
type Condition "ba"
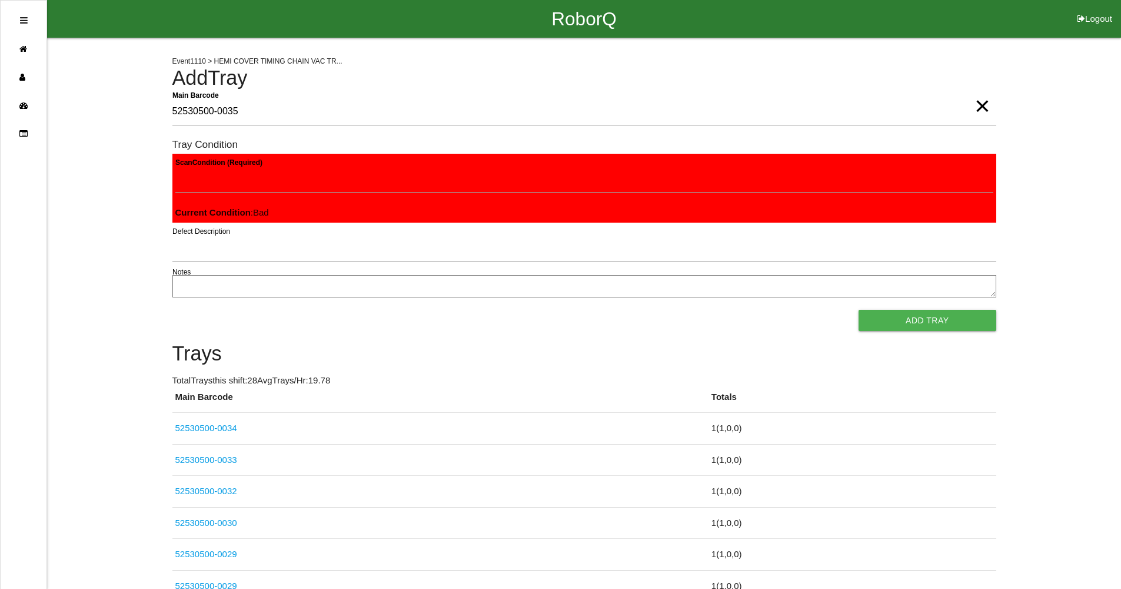
click at [859, 310] on button "Add Tray" at bounding box center [927, 320] width 137 height 21
